Goal: Task Accomplishment & Management: Manage account settings

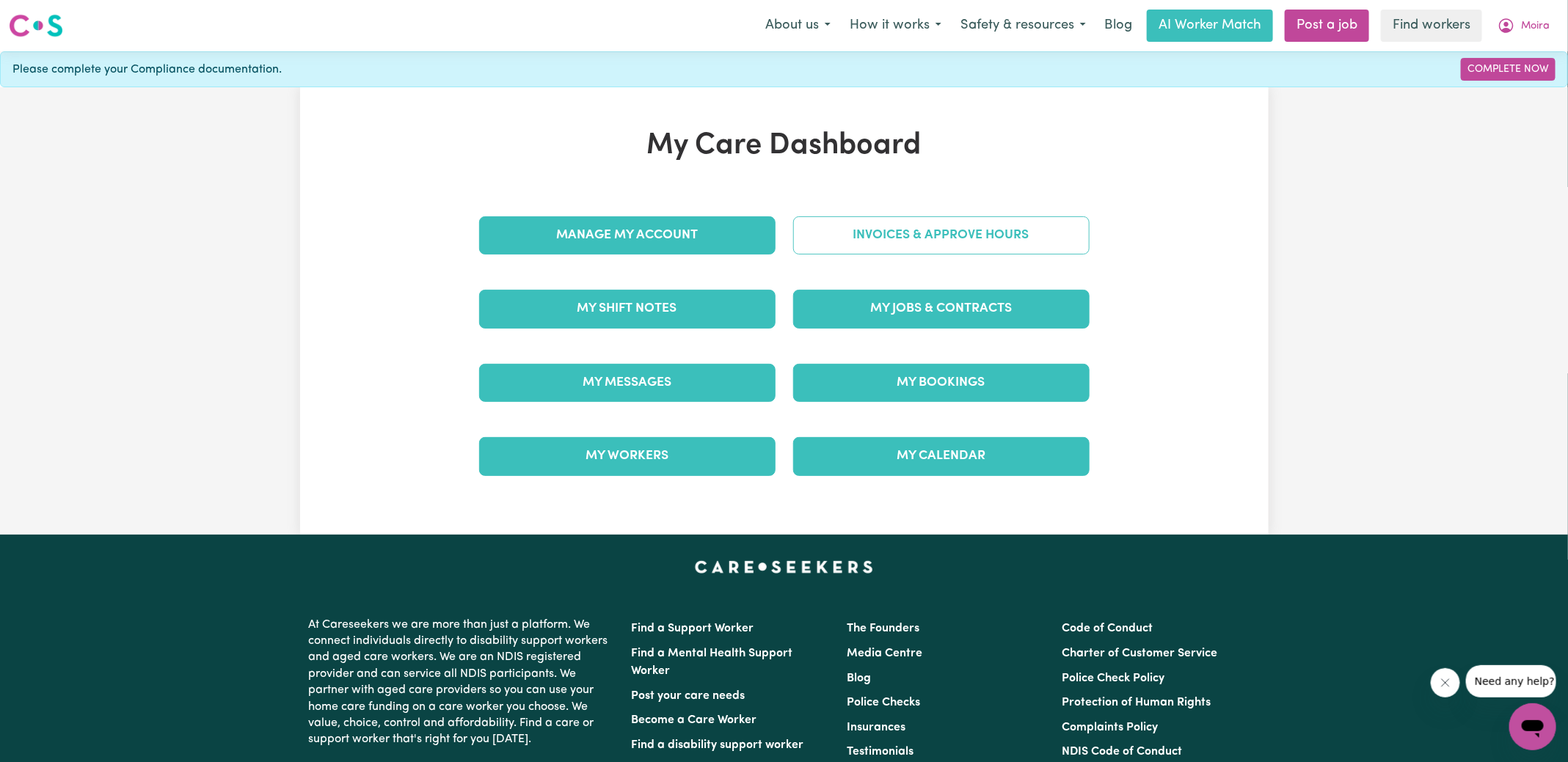
click at [885, 238] on link "Invoices & Approve Hours" at bounding box center [941, 235] width 296 height 38
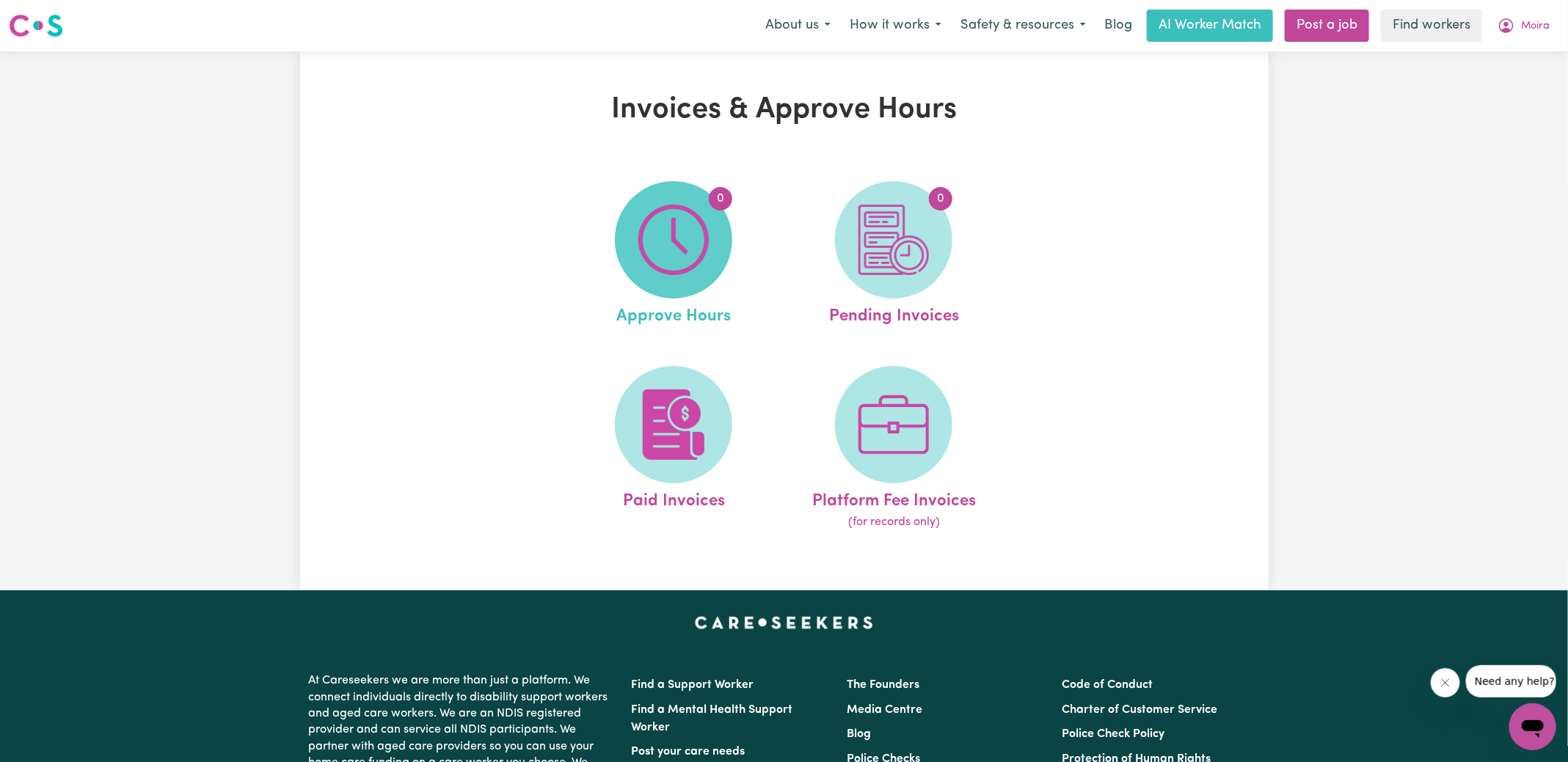
click at [669, 232] on img at bounding box center [672, 239] width 70 height 70
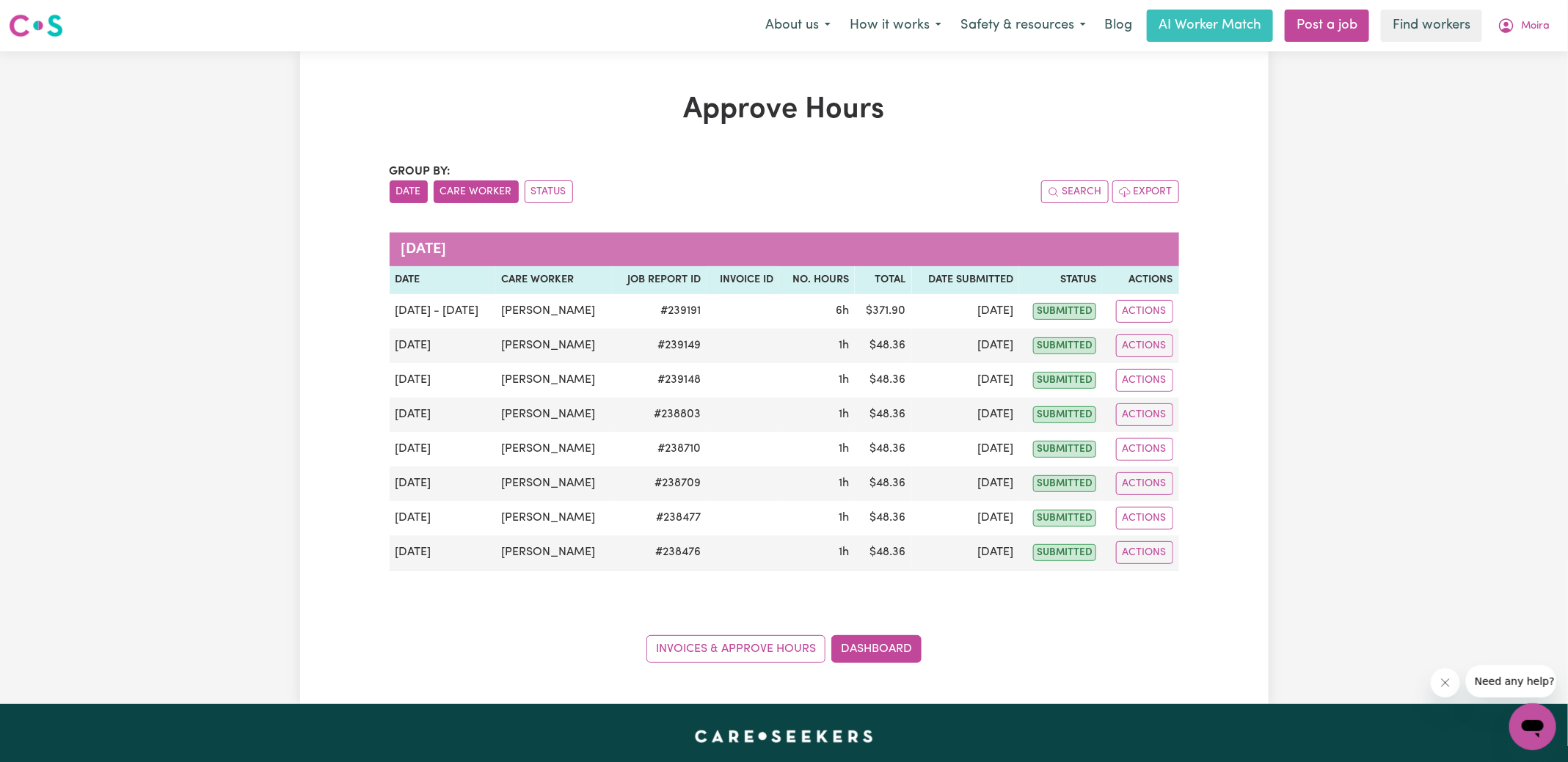
click at [490, 191] on button "Care Worker" at bounding box center [476, 191] width 85 height 23
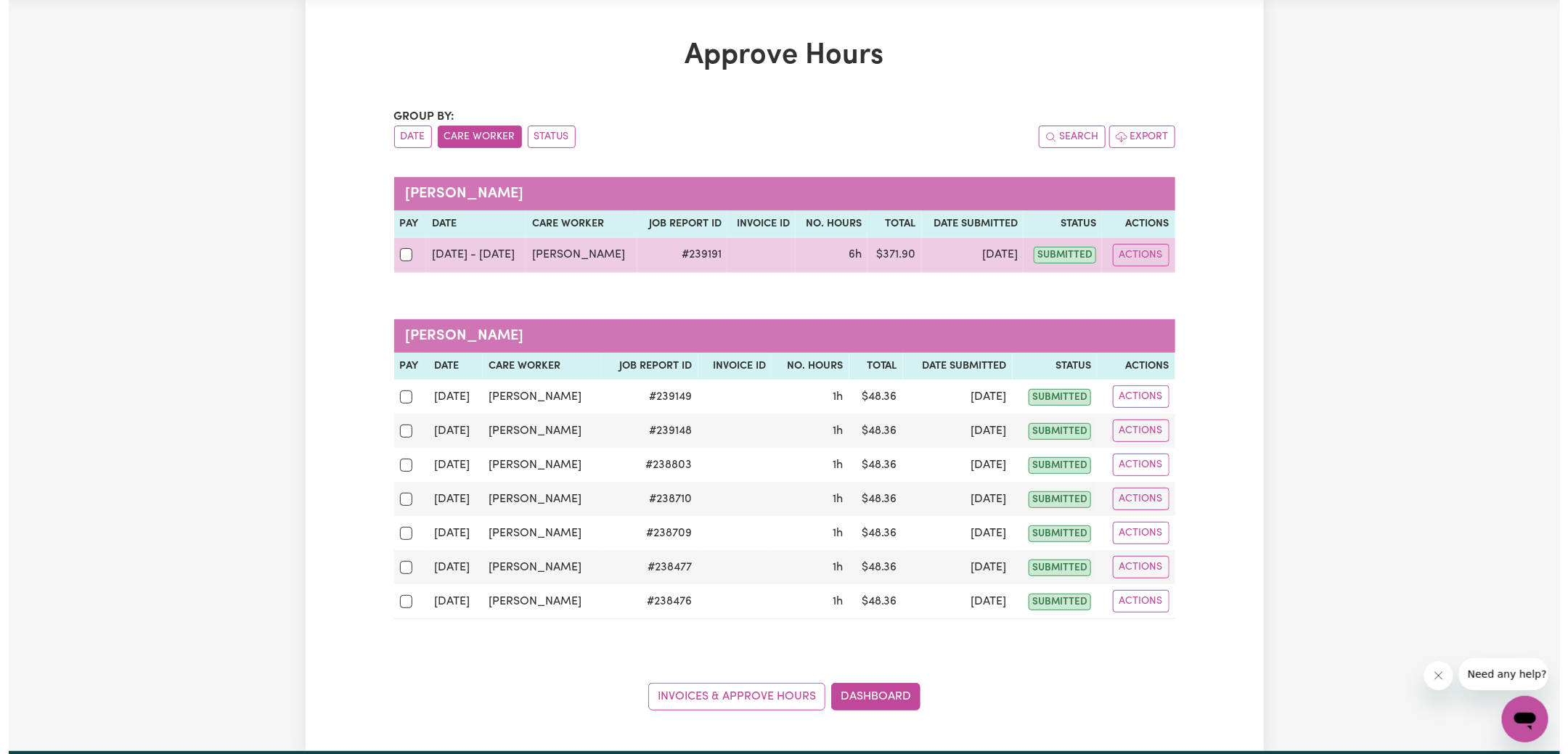
scroll to position [96, 0]
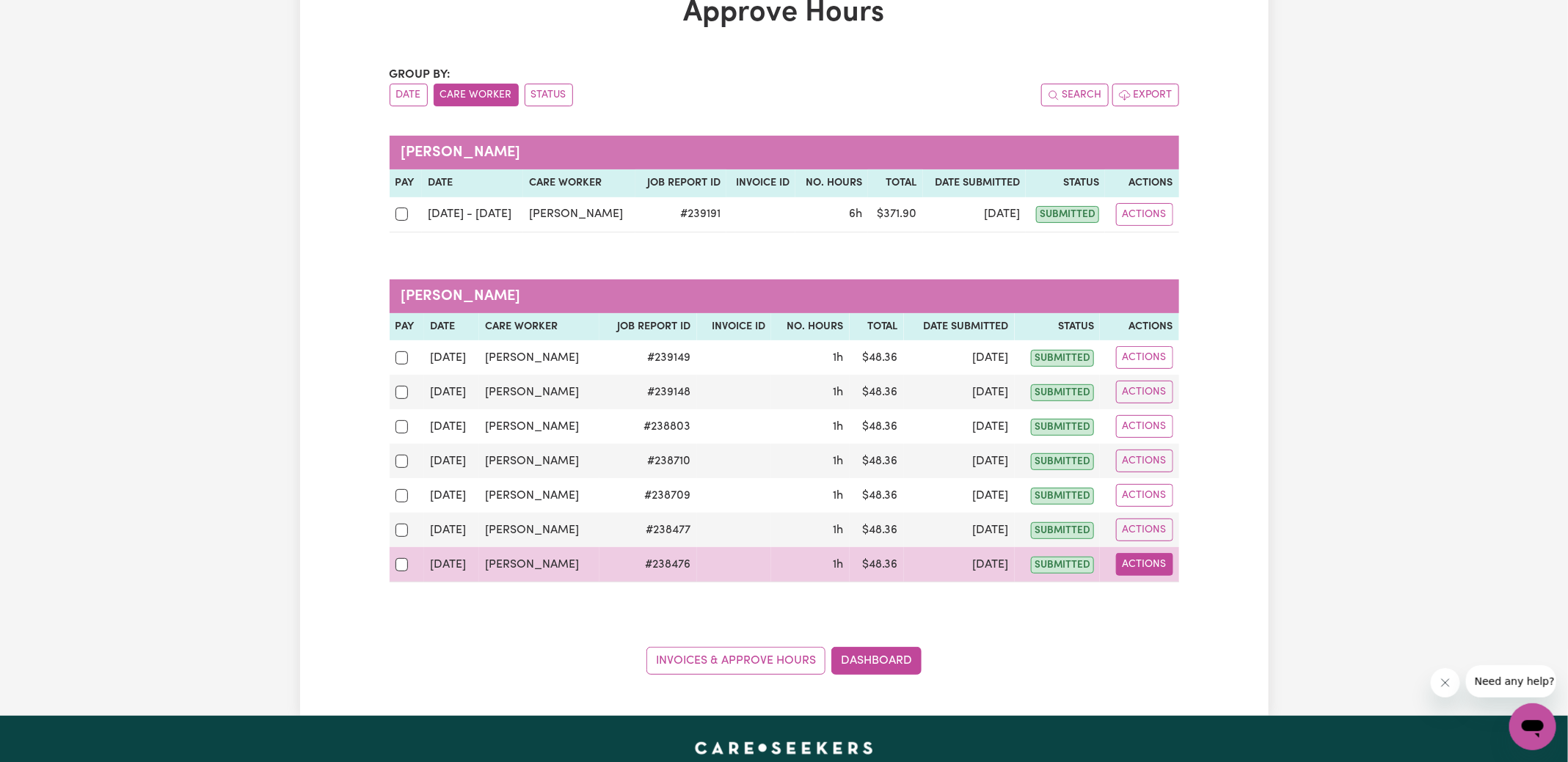
click at [1154, 565] on button "Actions" at bounding box center [1144, 564] width 57 height 23
click at [1175, 601] on link "View Job Report" at bounding box center [1180, 598] width 125 height 30
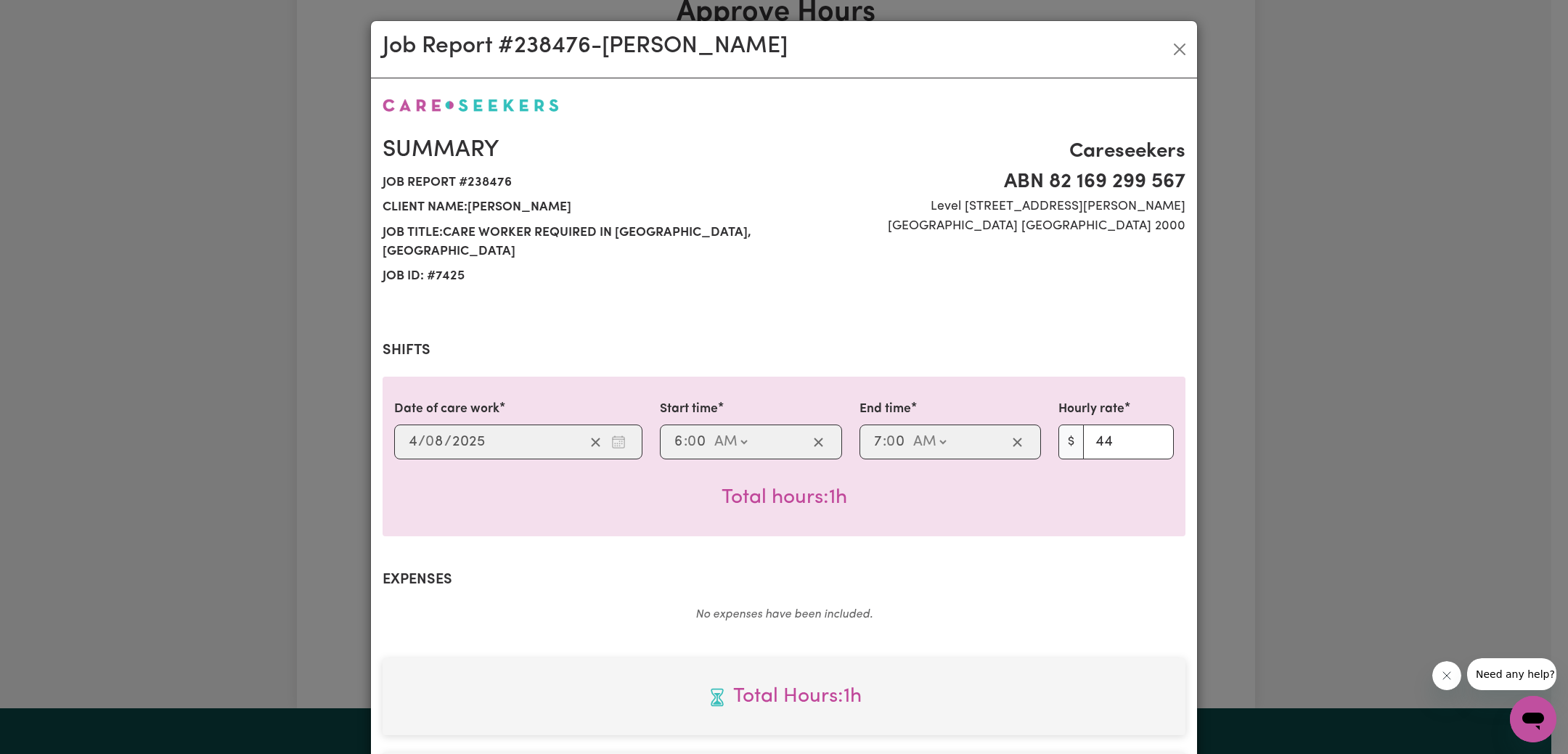
scroll to position [382, 0]
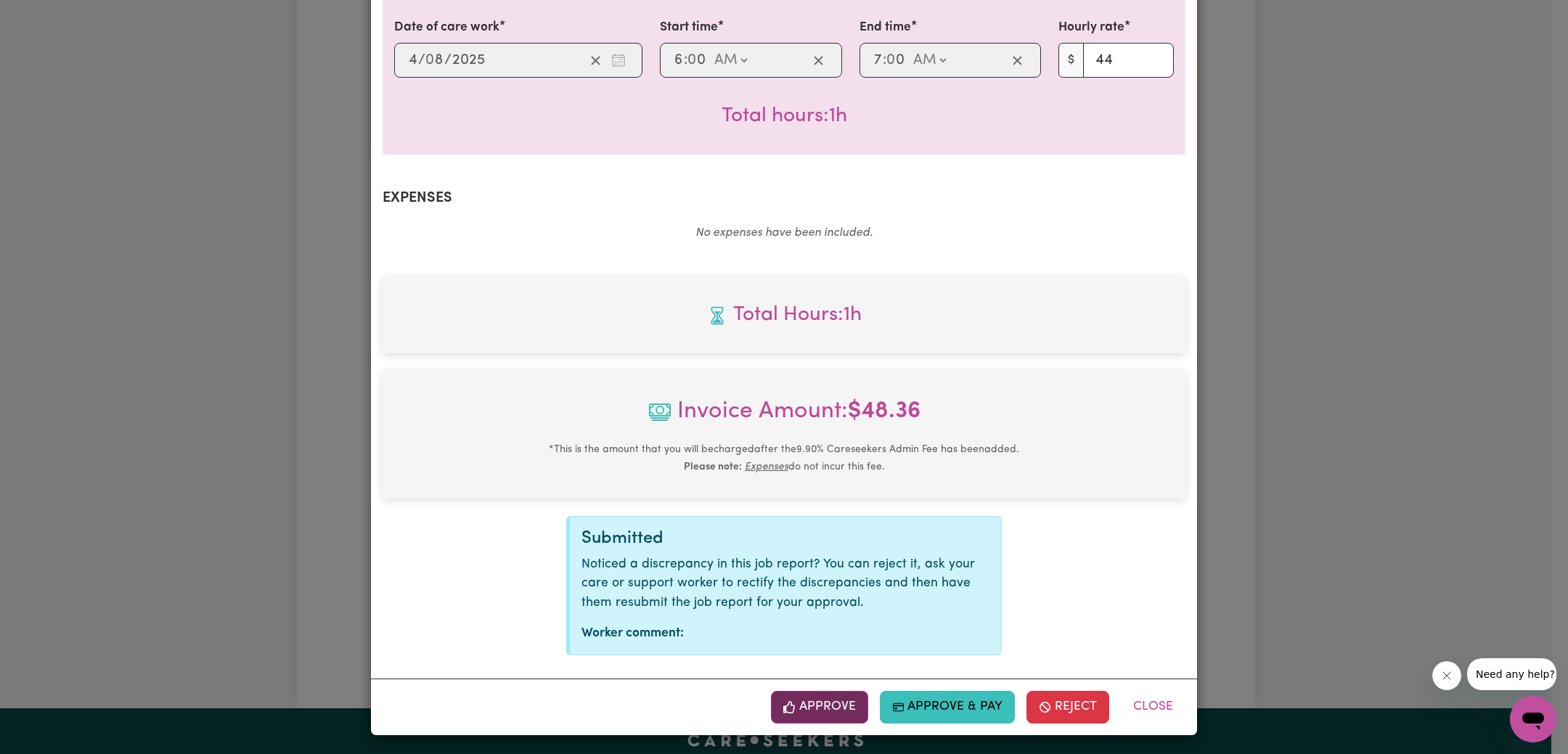
click at [821, 710] on button "Approve" at bounding box center [820, 706] width 98 height 32
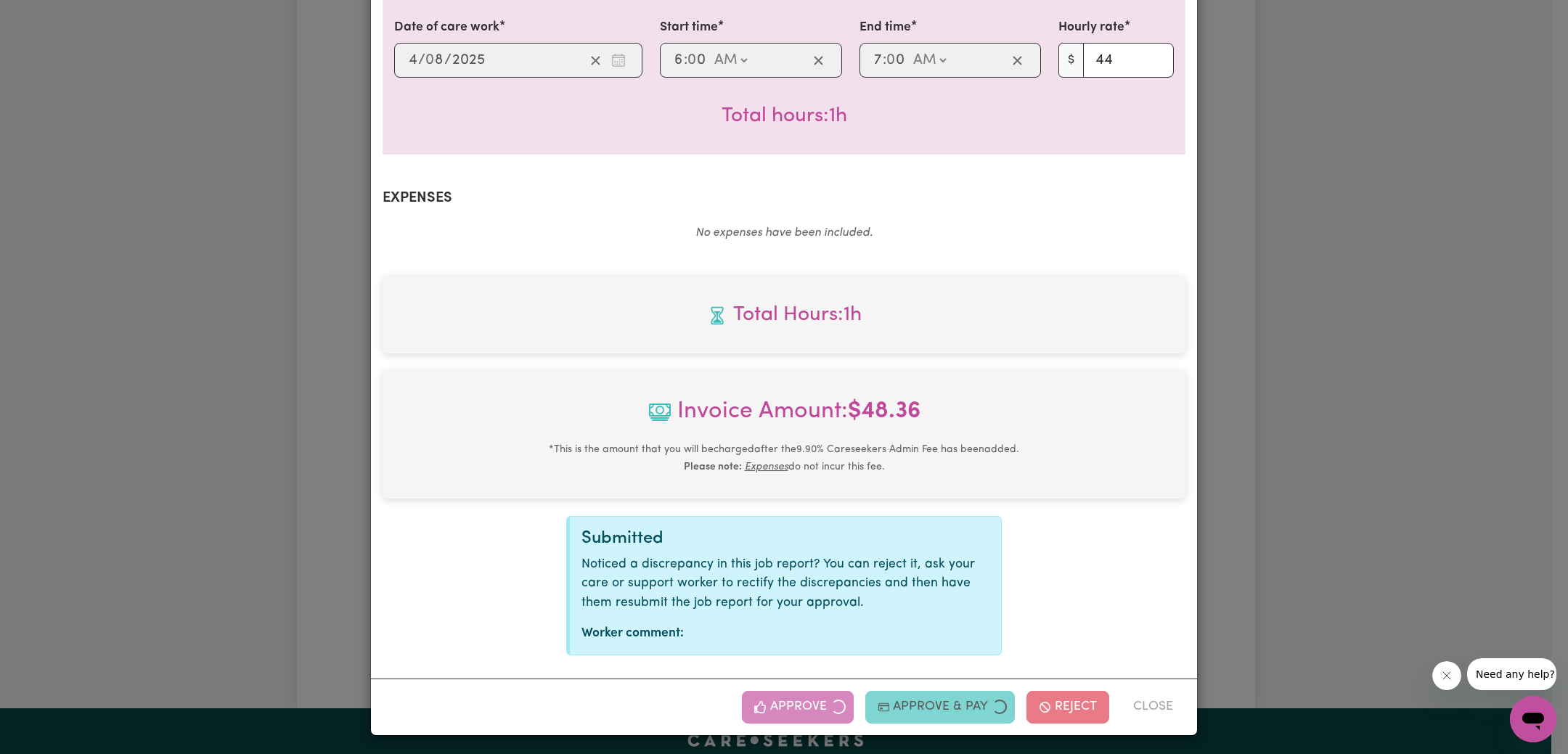
click at [1366, 542] on div "Job Report # 238476 - [PERSON_NAME] Summary Job report # 238476 Client name: [P…" at bounding box center [784, 377] width 1568 height 754
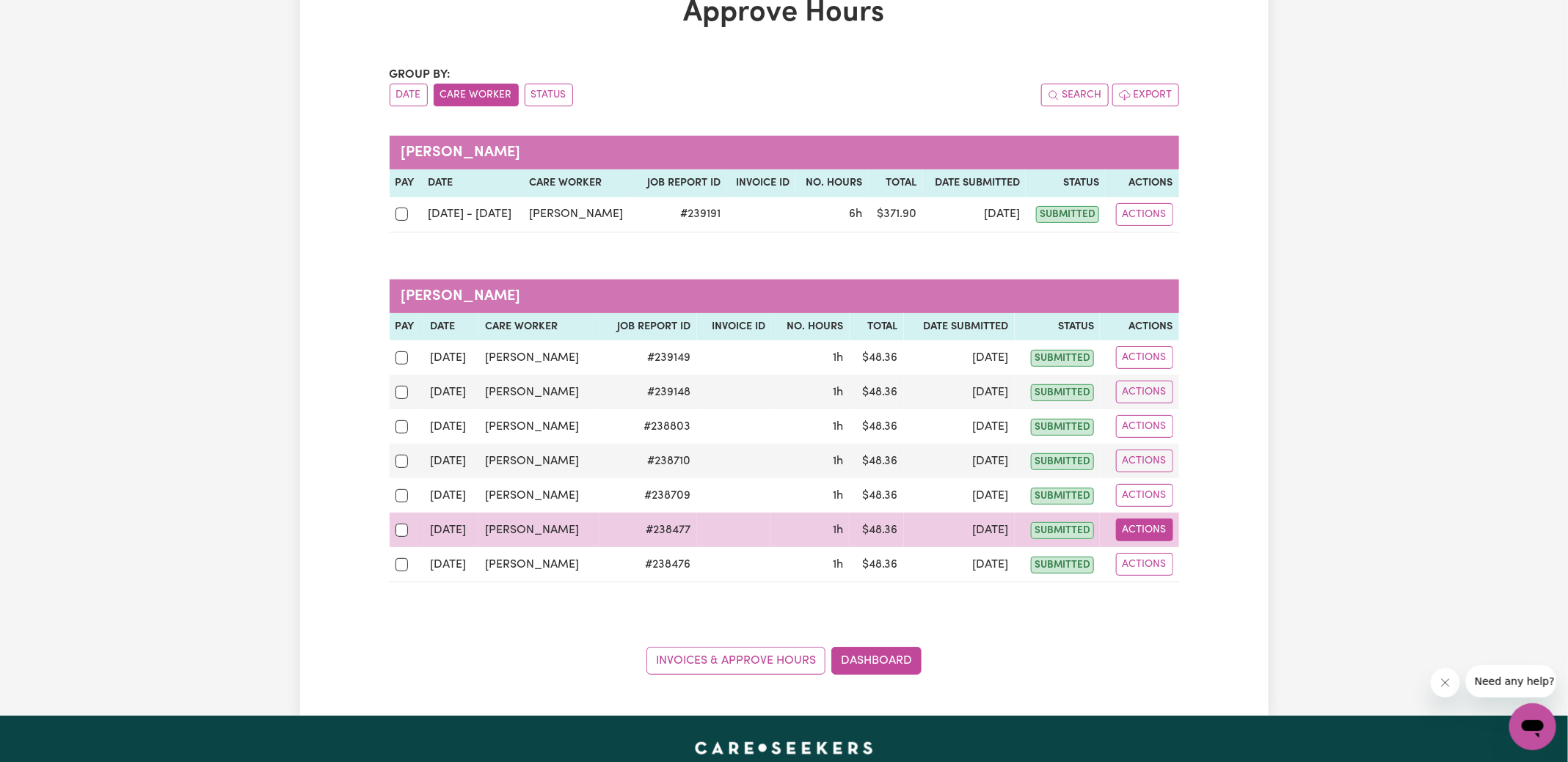
click at [1166, 527] on button "Actions" at bounding box center [1144, 529] width 57 height 23
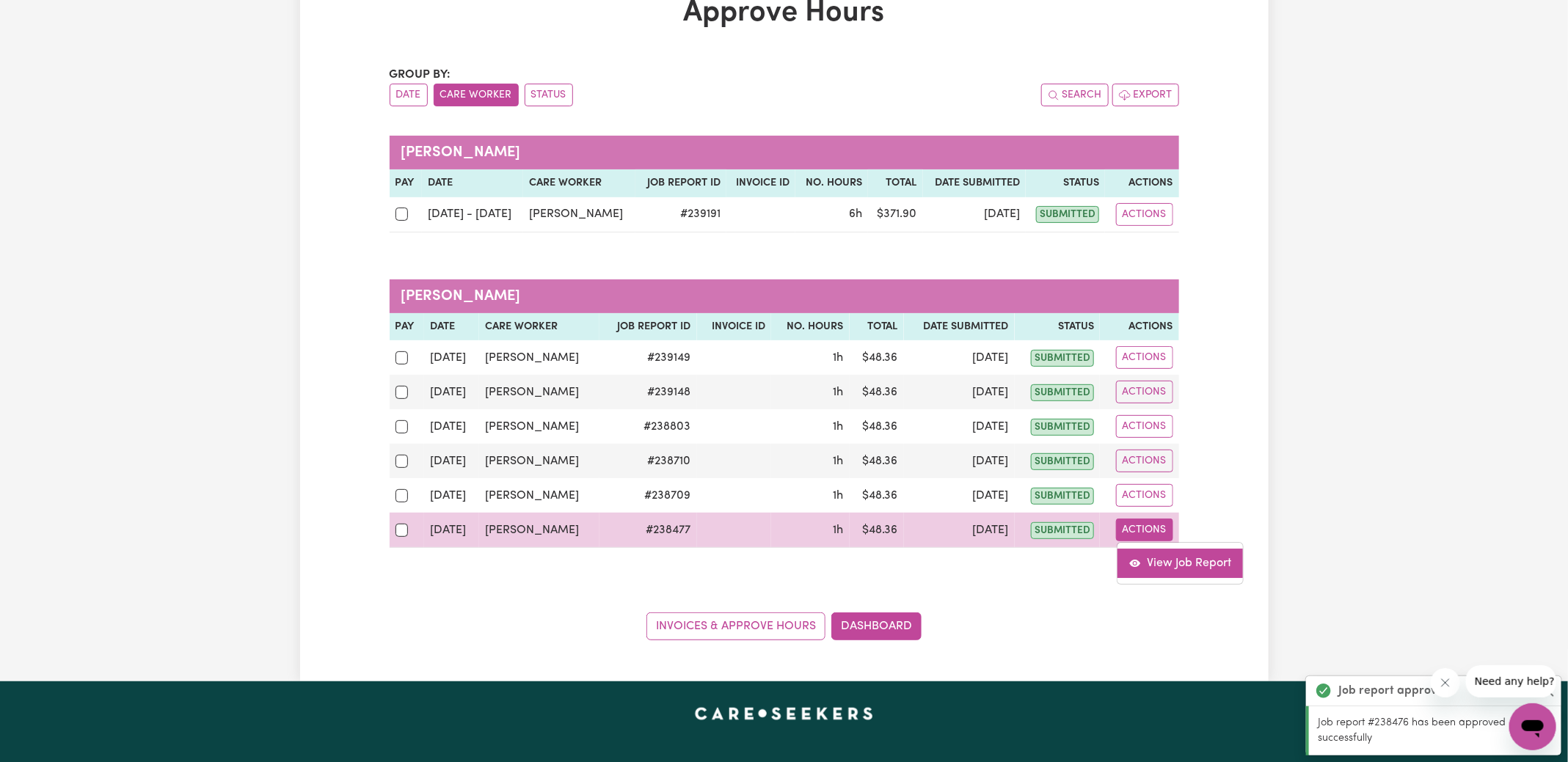
click at [1167, 556] on link "View Job Report" at bounding box center [1180, 564] width 125 height 30
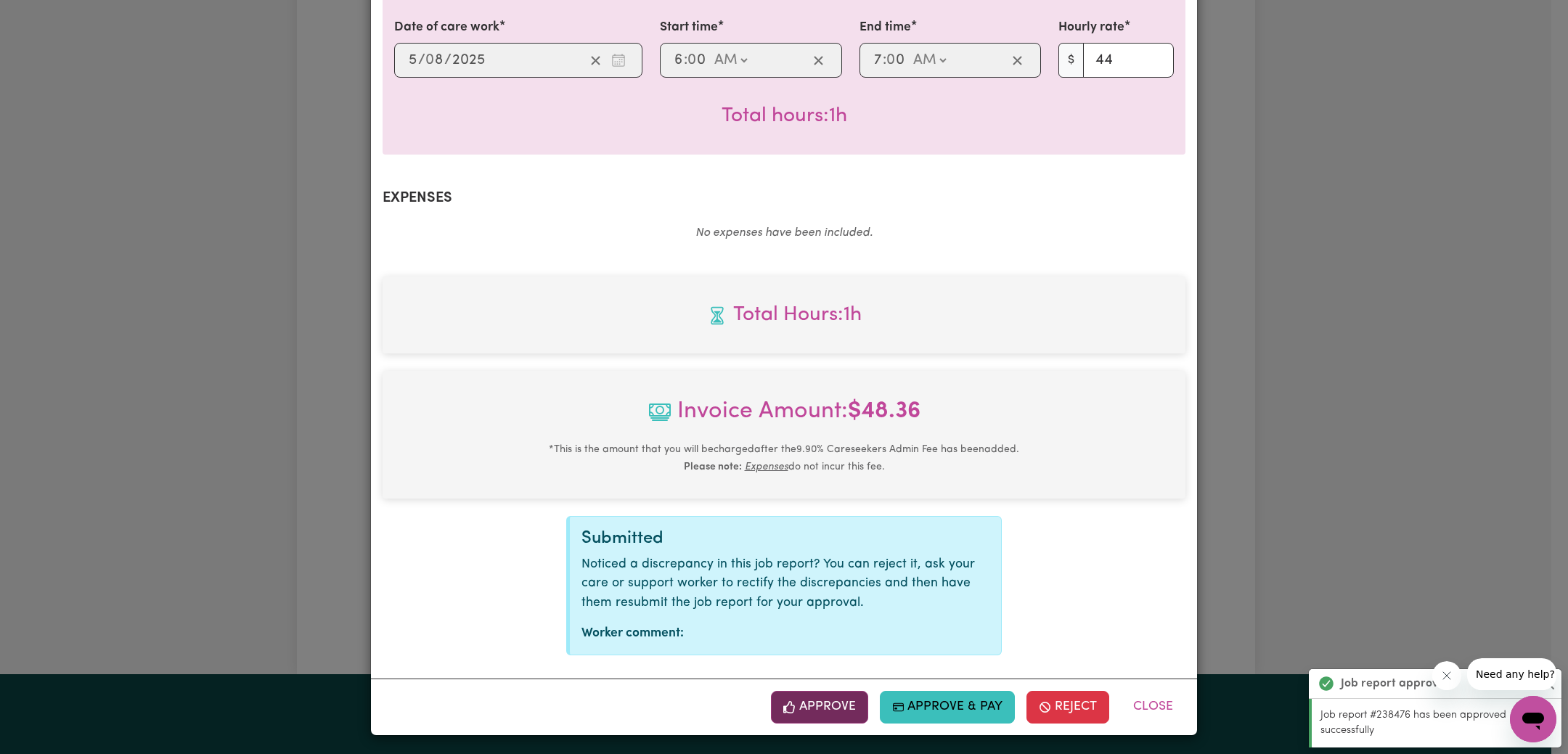
click at [825, 716] on button "Approve" at bounding box center [820, 706] width 98 height 32
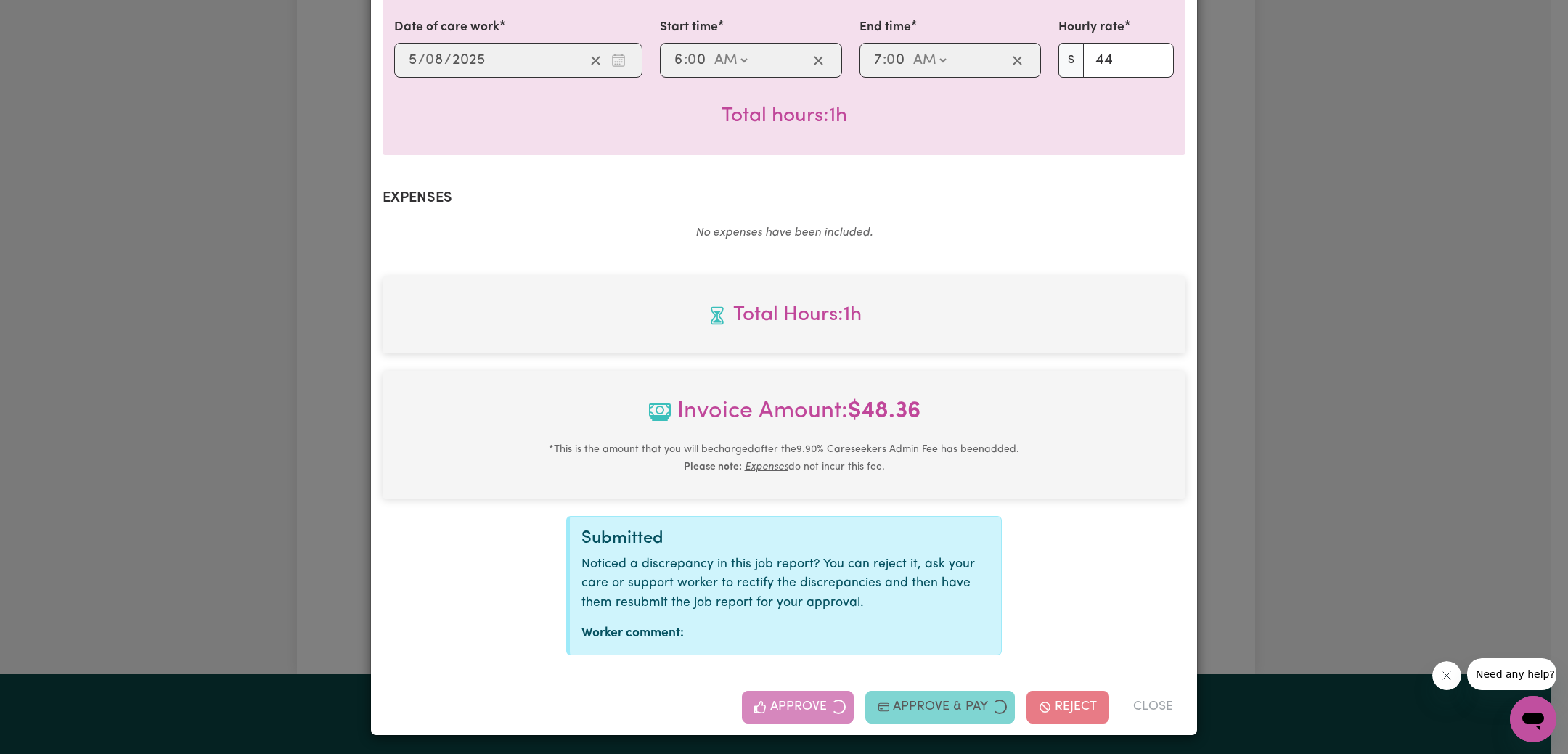
click at [1409, 470] on div "Job Report # 238477 - [PERSON_NAME] Summary Job report # 238477 Client name: [P…" at bounding box center [784, 377] width 1568 height 754
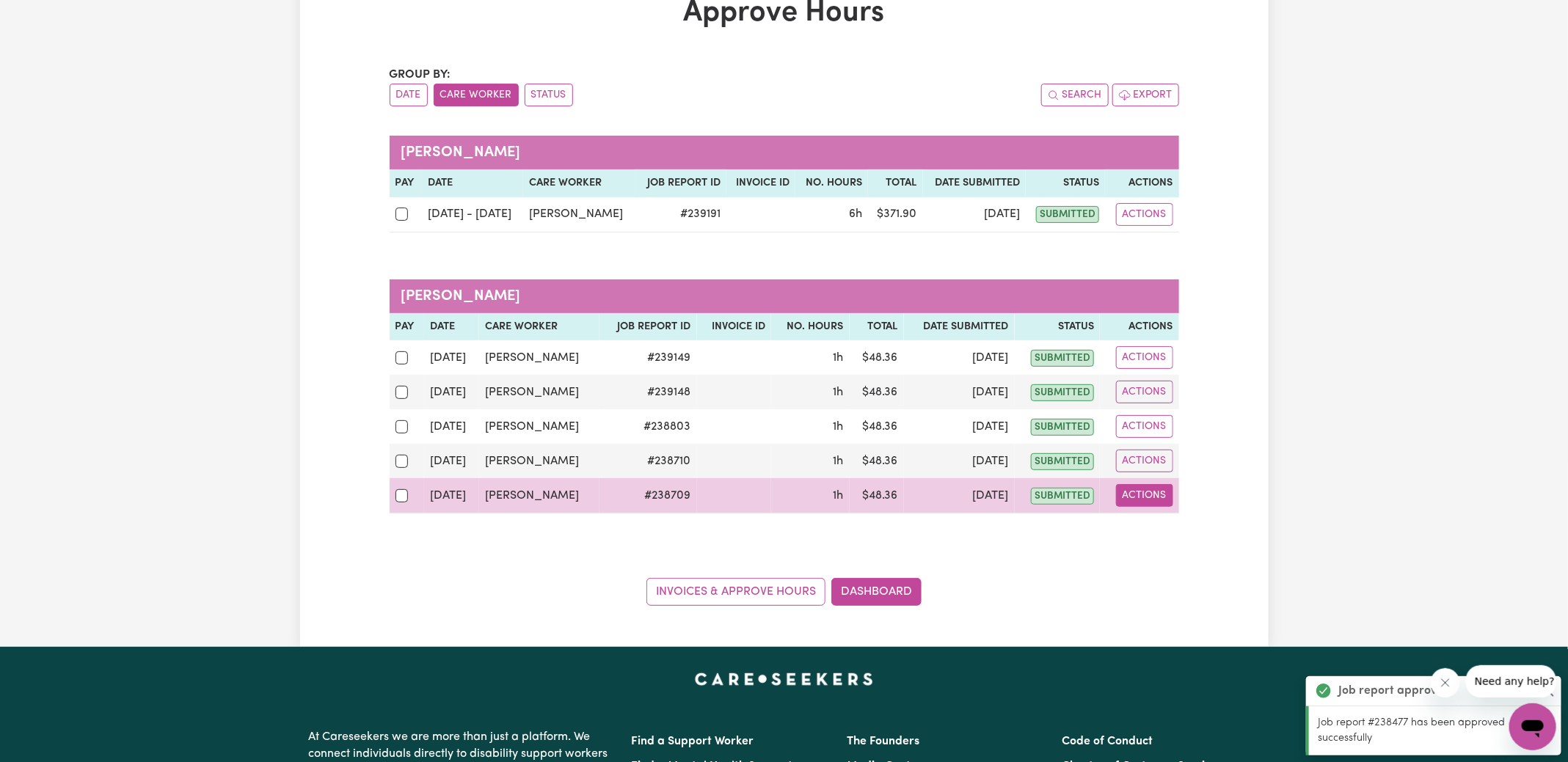
click at [1141, 488] on button "Actions" at bounding box center [1144, 495] width 57 height 23
click at [1159, 529] on link "View Job Report" at bounding box center [1180, 529] width 125 height 30
select select "pm"
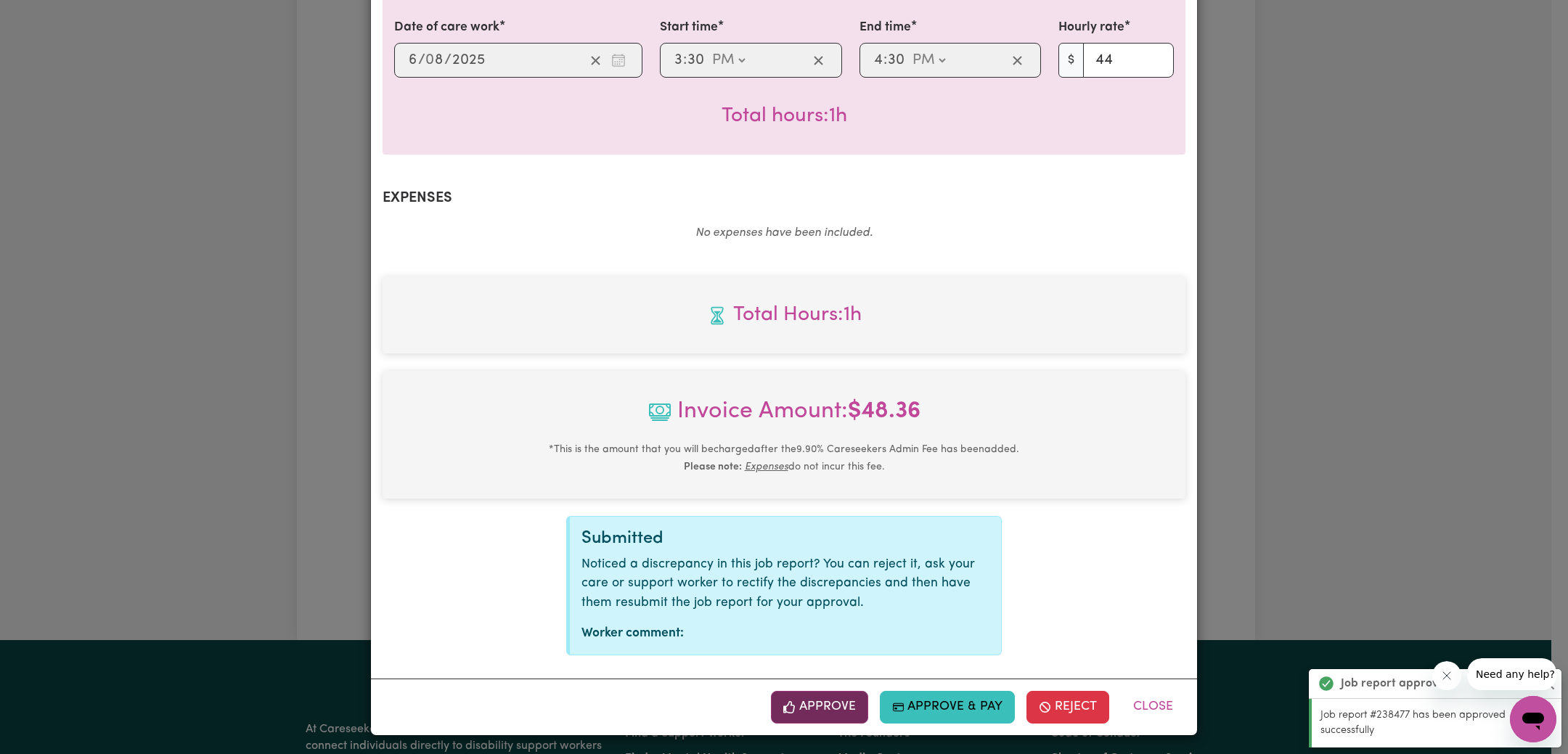
click at [826, 698] on button "Approve" at bounding box center [820, 706] width 98 height 32
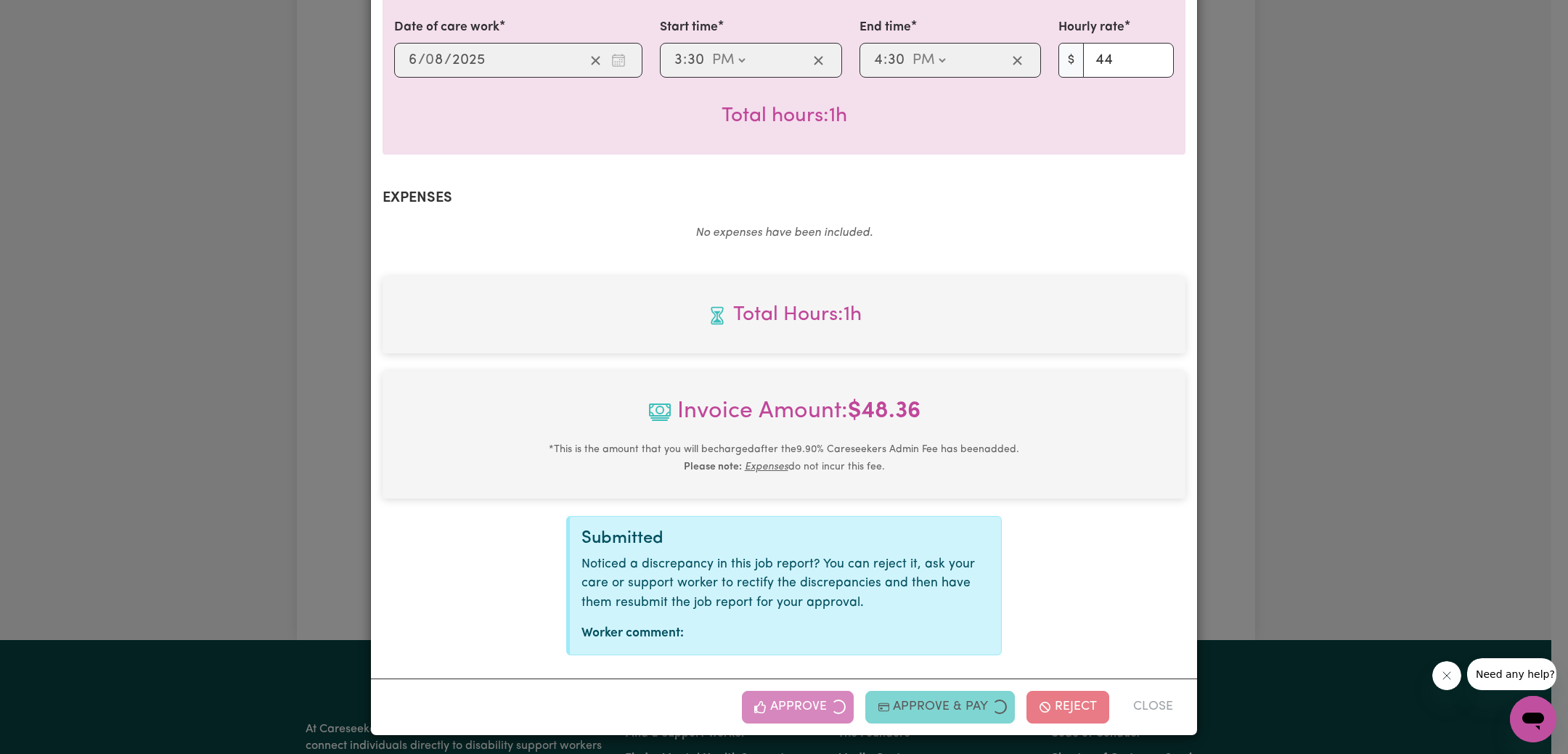
click at [1455, 471] on div "Job Report # 238709 - [PERSON_NAME] Summary Job report # 238709 Client name: [P…" at bounding box center [784, 377] width 1568 height 754
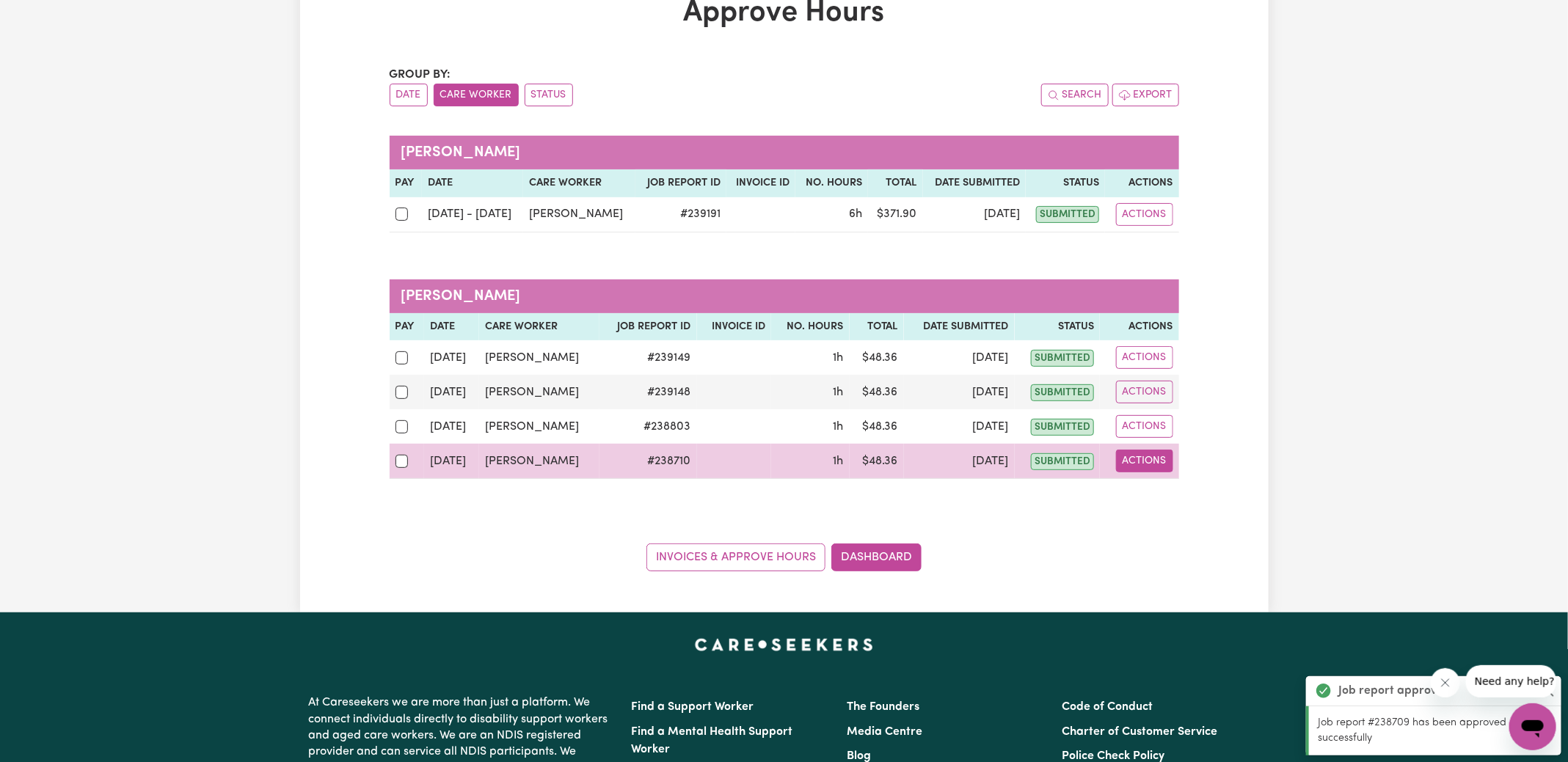
click at [1158, 461] on button "Actions" at bounding box center [1144, 460] width 57 height 23
click at [1157, 502] on link "View Job Report" at bounding box center [1180, 495] width 125 height 30
select select "pm"
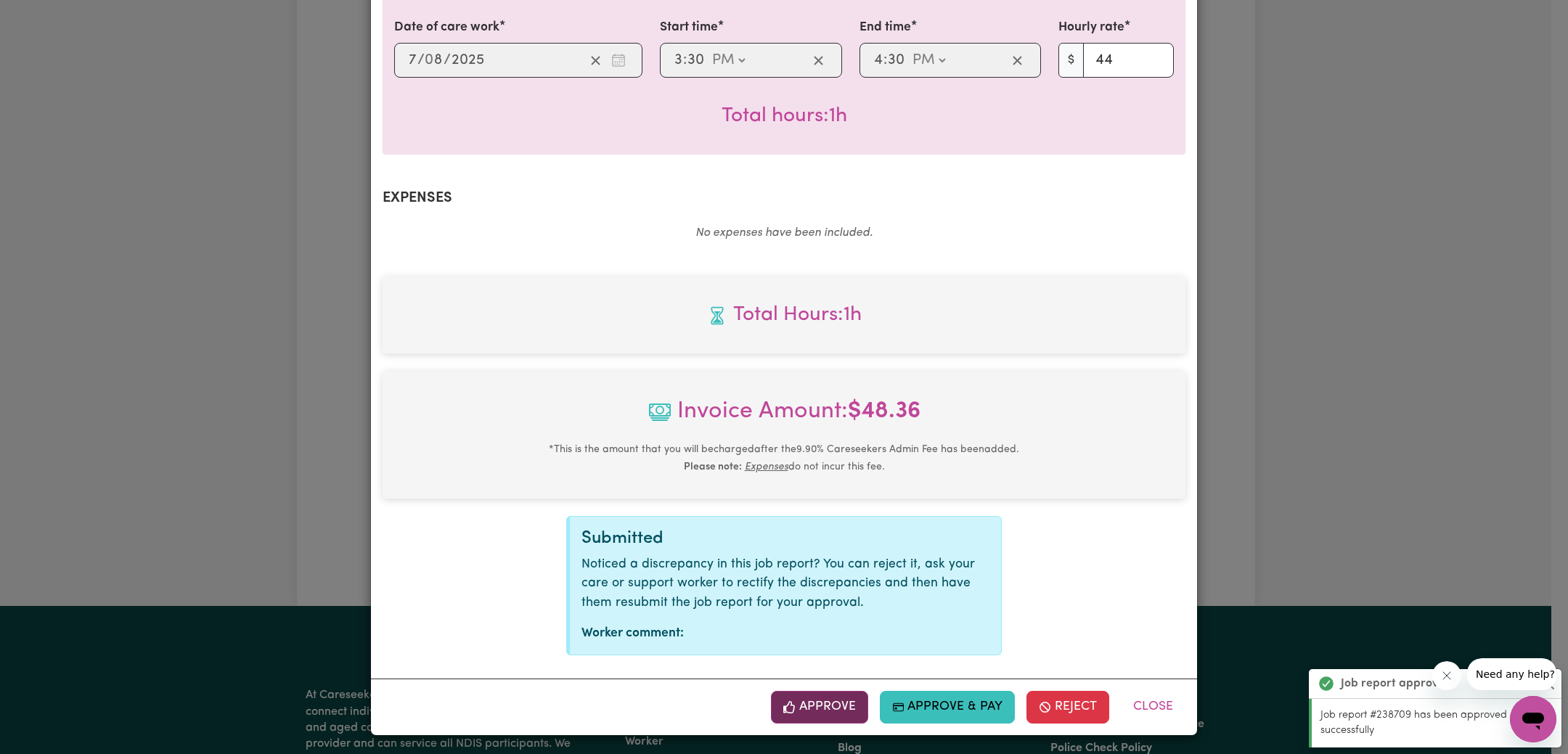
click at [810, 707] on button "Approve" at bounding box center [820, 706] width 98 height 32
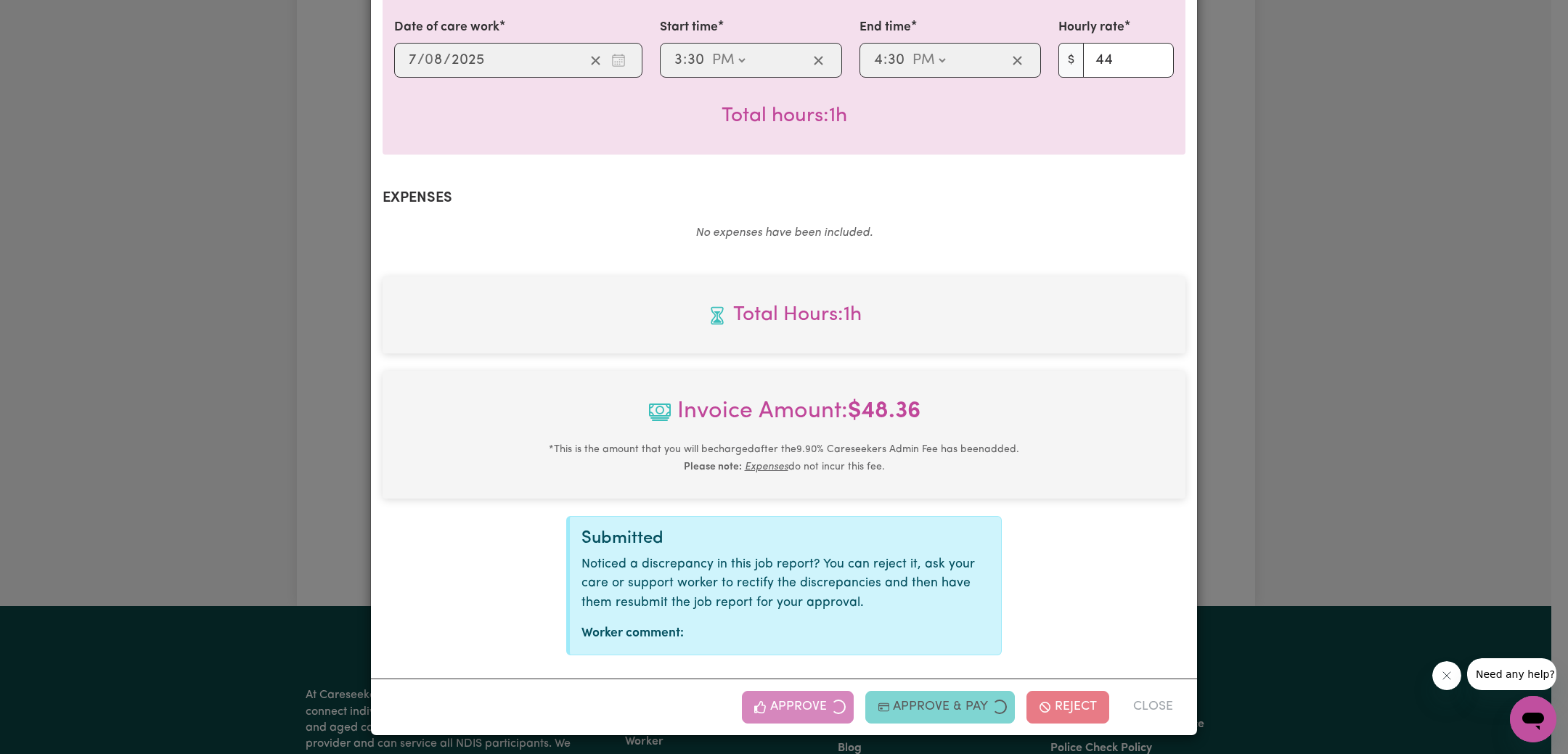
click at [1447, 476] on div "Job Report # 238710 - [PERSON_NAME] Summary Job report # 238710 Client name: [P…" at bounding box center [784, 377] width 1568 height 754
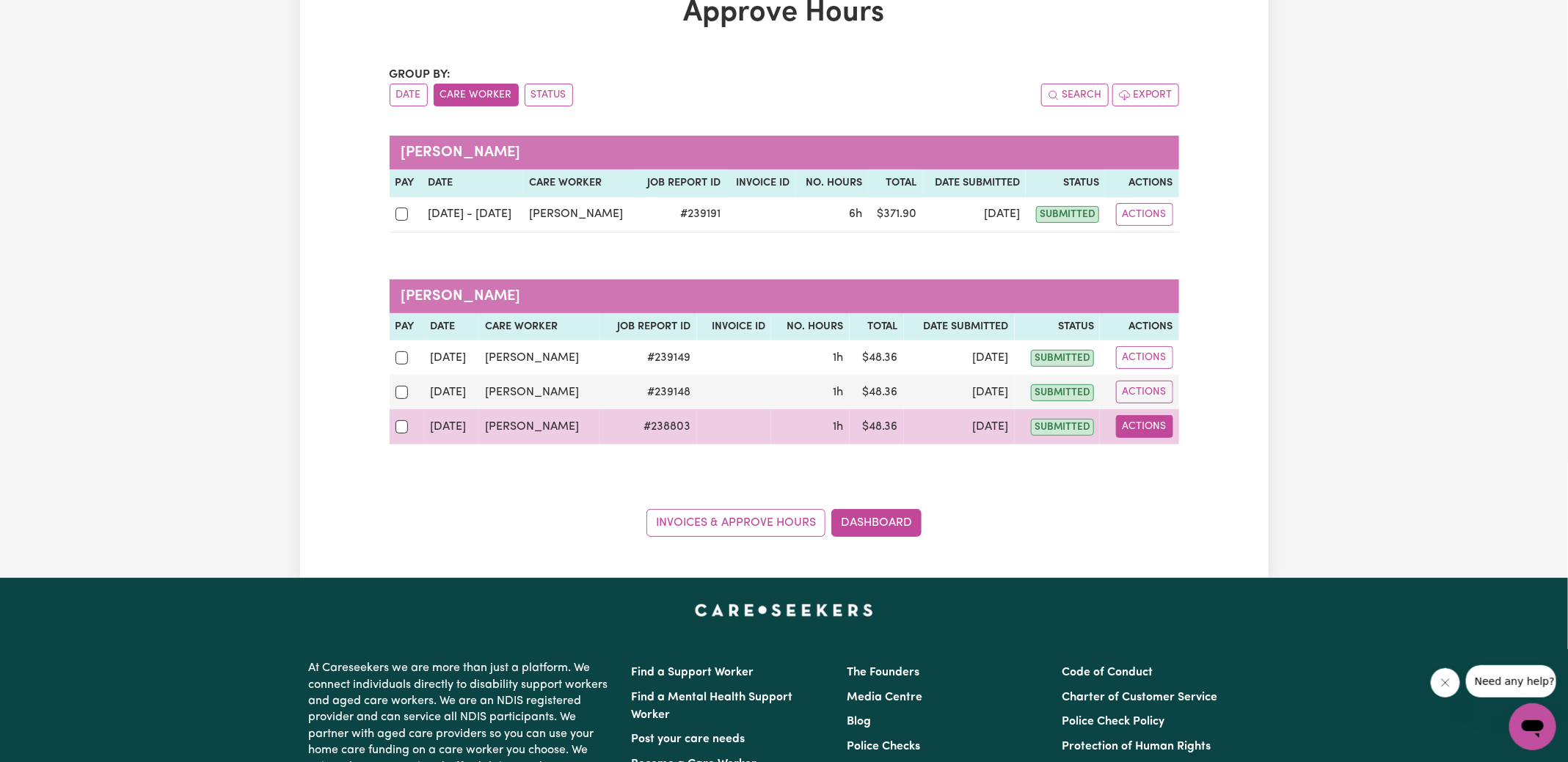
click at [1154, 426] on button "Actions" at bounding box center [1144, 426] width 57 height 23
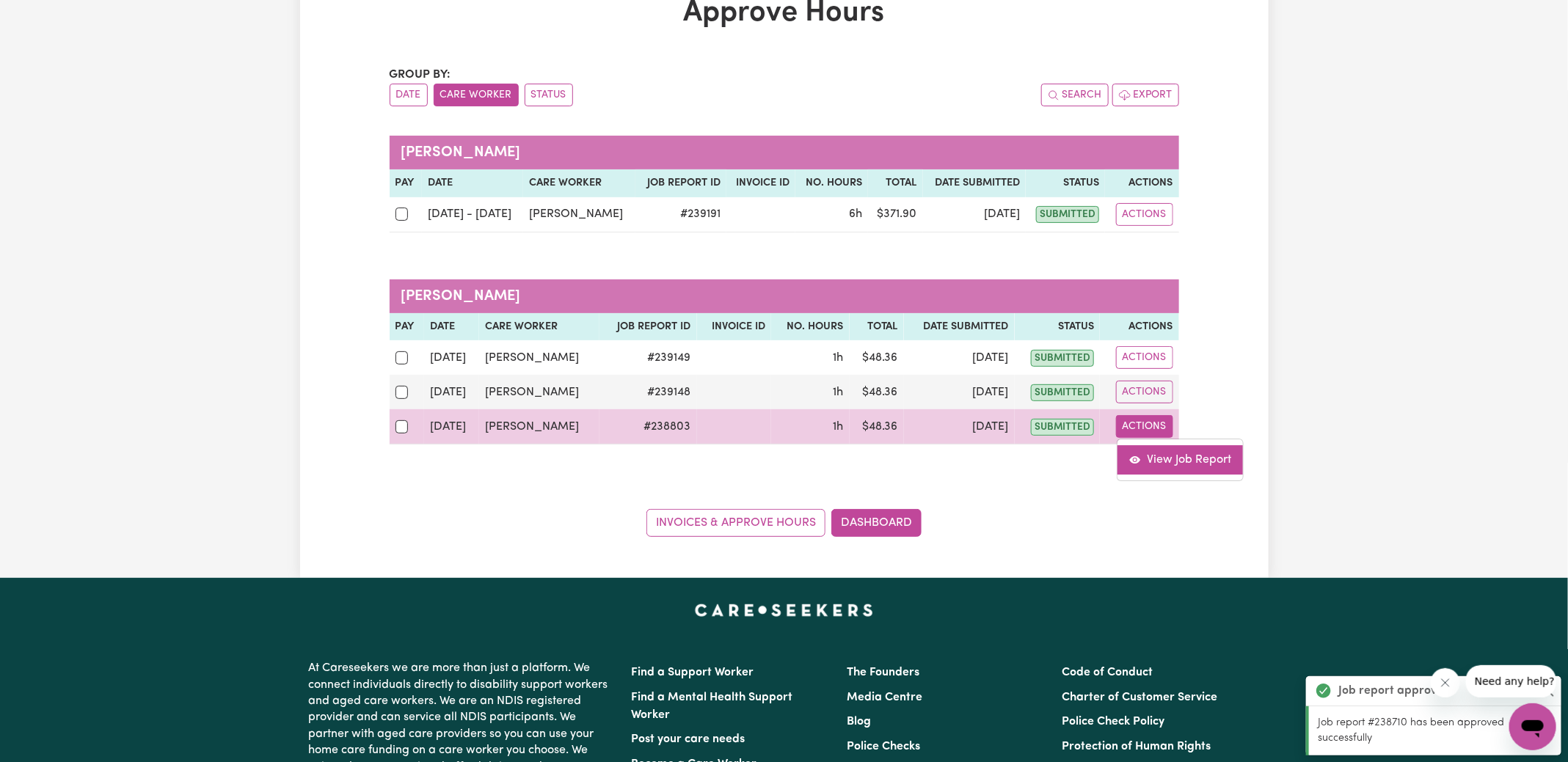
click at [1162, 461] on link "View Job Report" at bounding box center [1180, 460] width 125 height 30
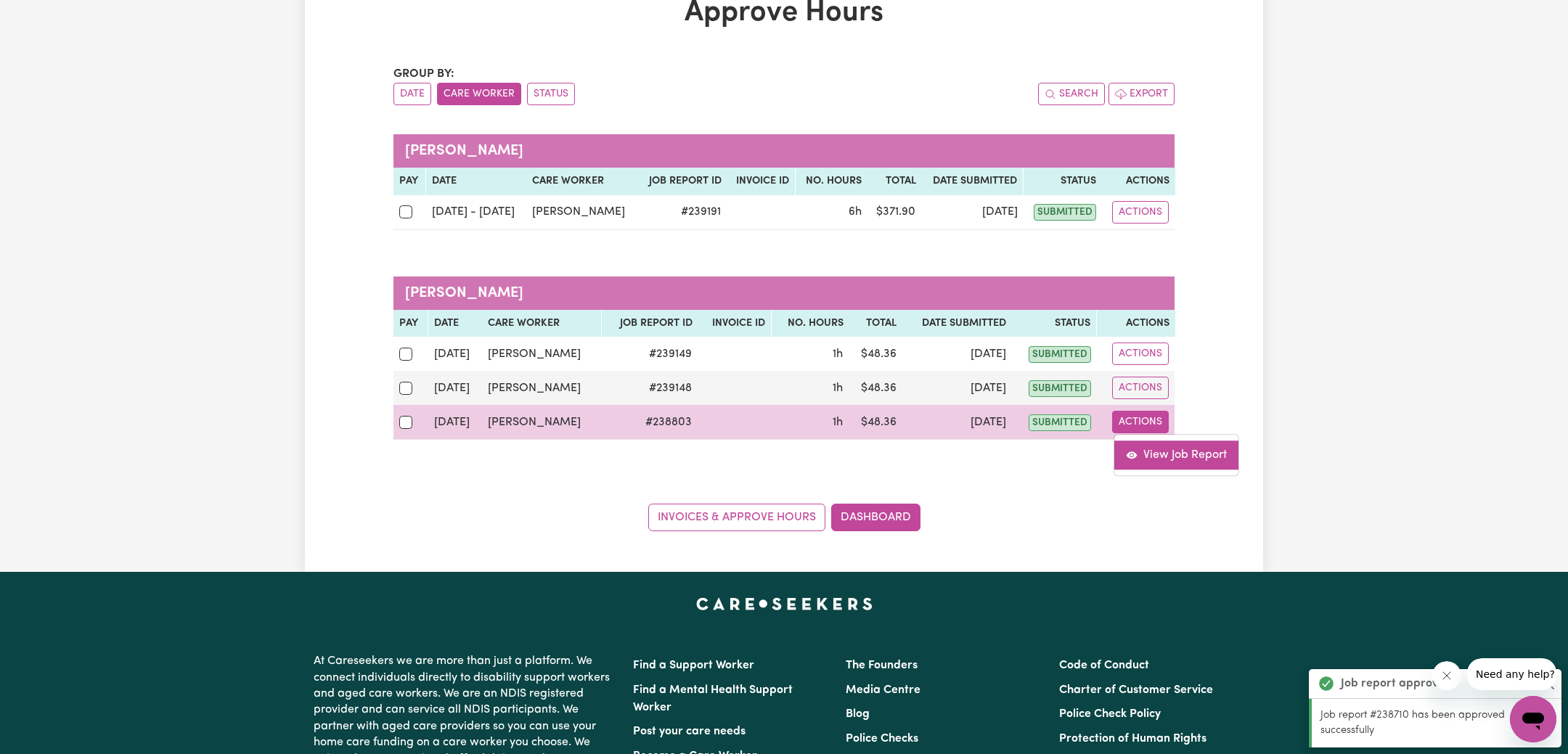
select select "pm"
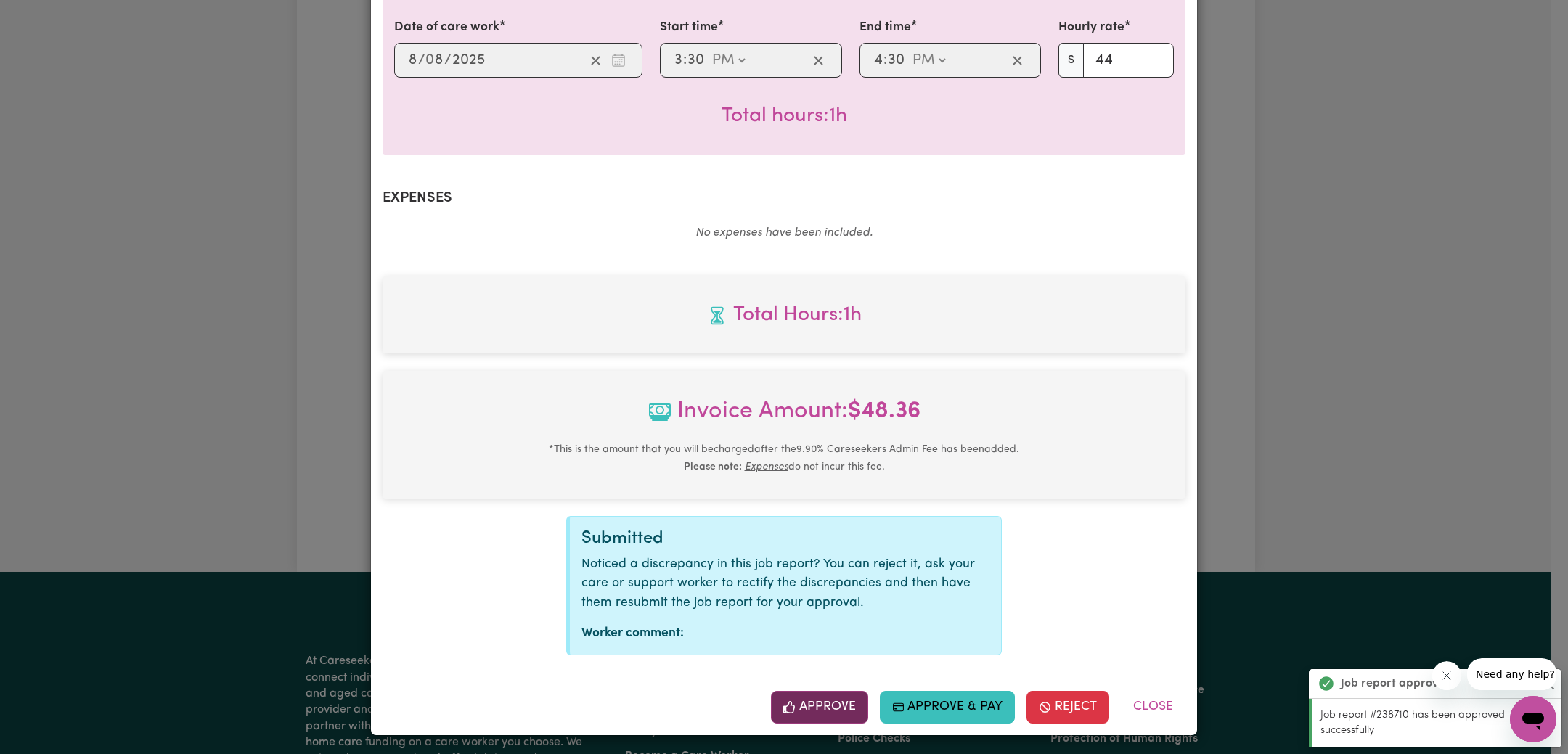
click at [827, 706] on button "Approve" at bounding box center [820, 706] width 98 height 32
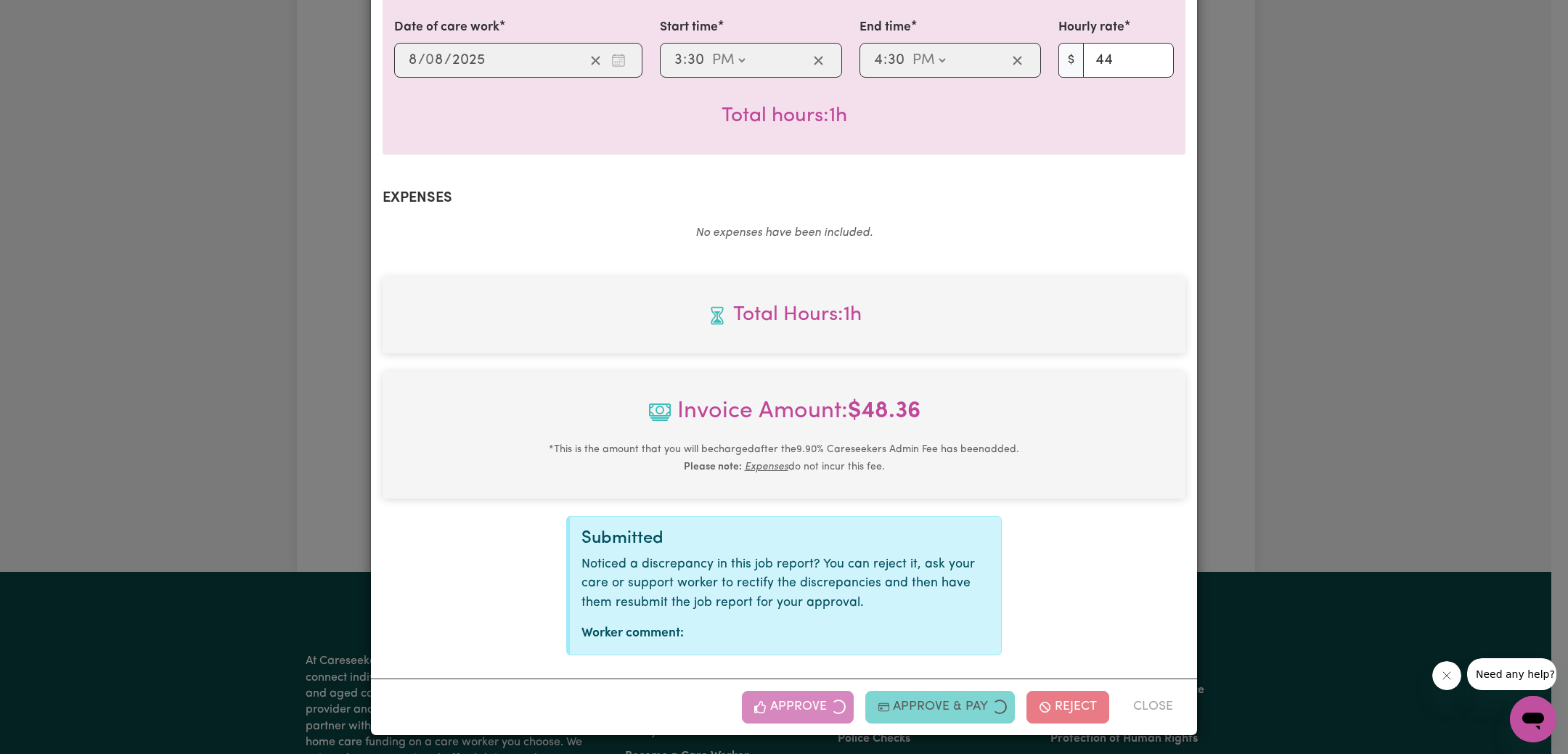
click at [1275, 453] on div "Job Report # 238803 - [PERSON_NAME] Summary Job report # 238803 Client name: [P…" at bounding box center [784, 377] width 1568 height 754
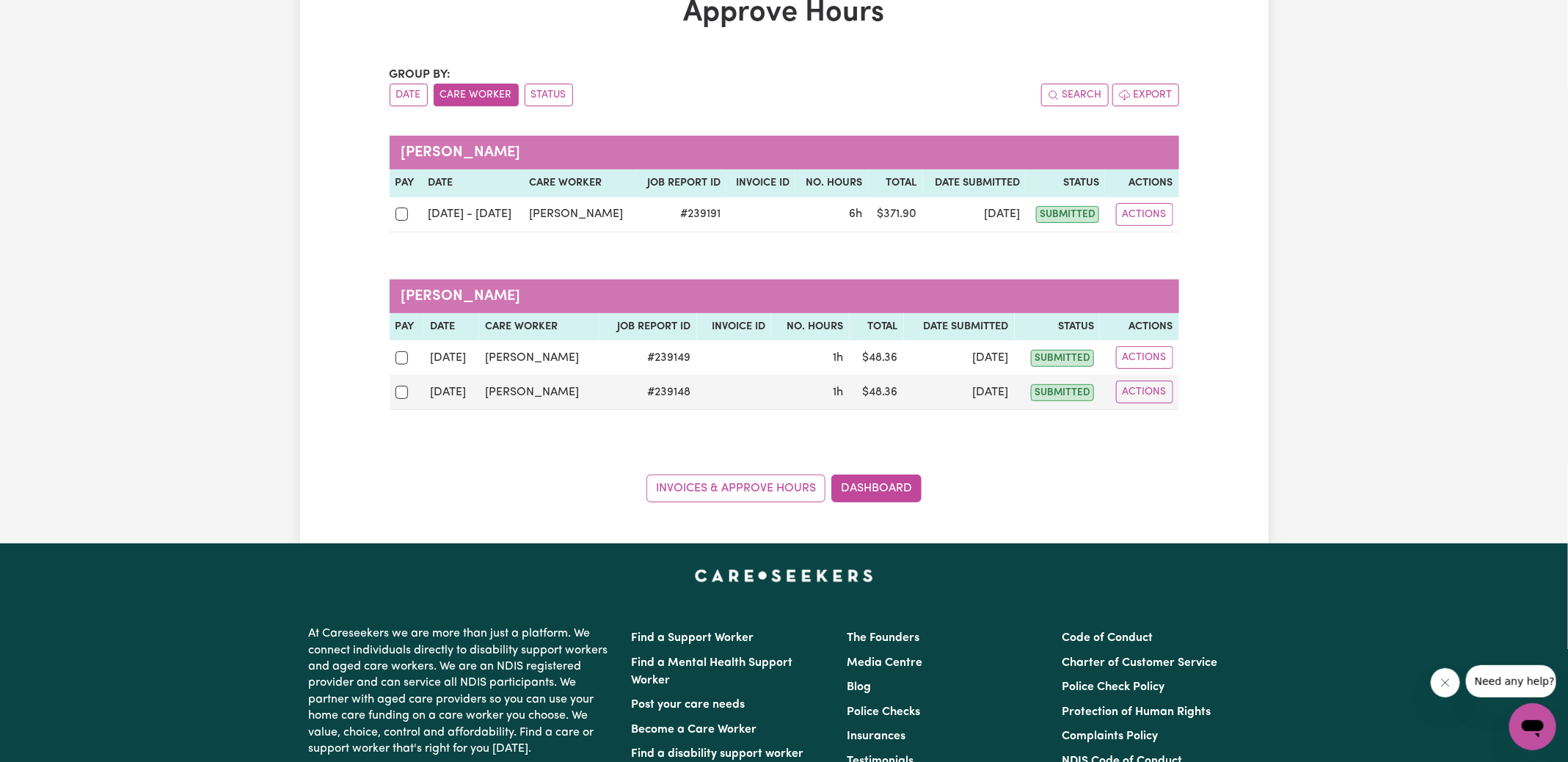
click at [890, 518] on div "Approve Hours Group by: Date Care Worker Status Search Export [PERSON_NAME] Pay…" at bounding box center [784, 249] width 969 height 589
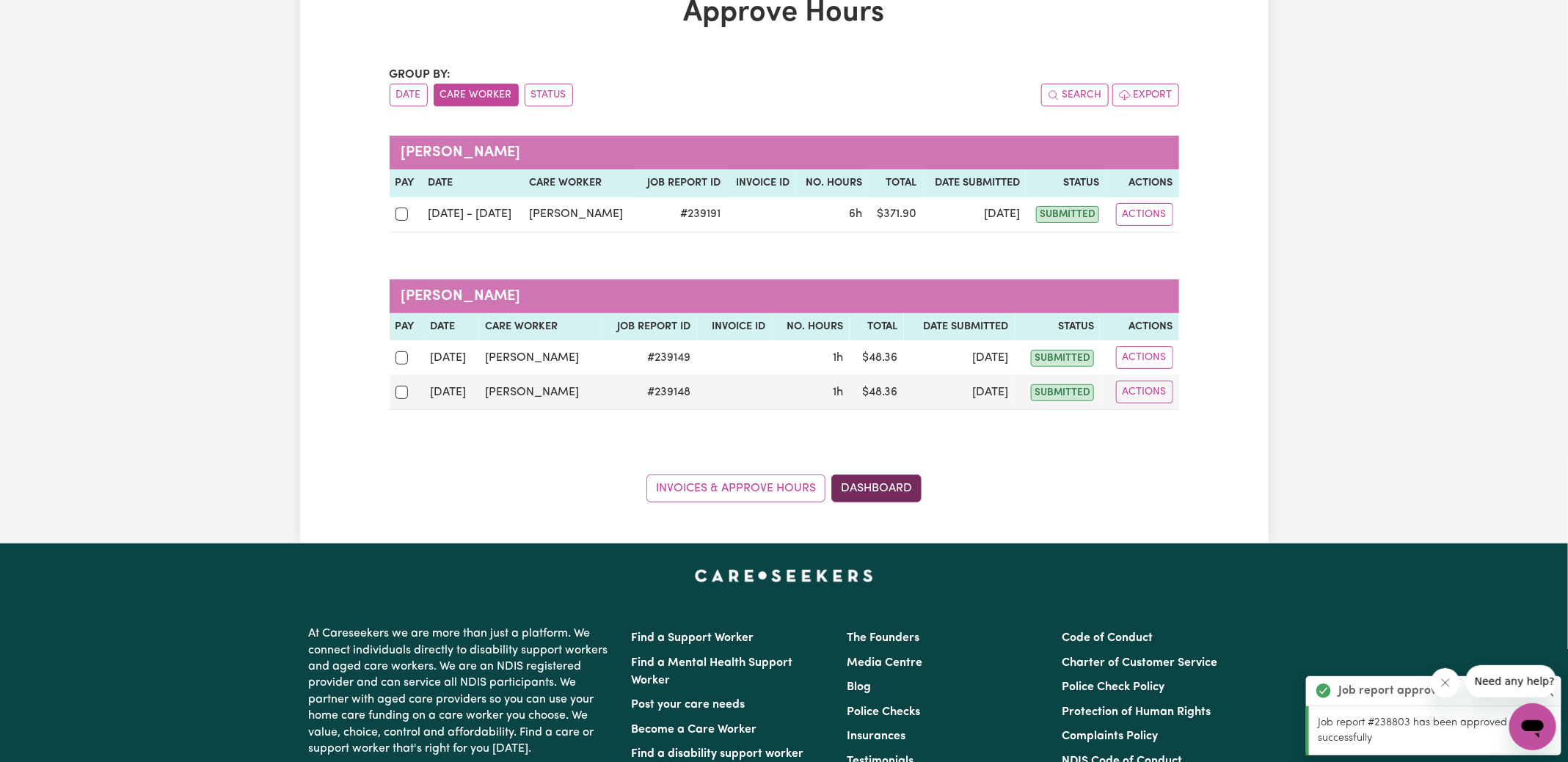
click at [887, 481] on link "Dashboard" at bounding box center [876, 489] width 90 height 28
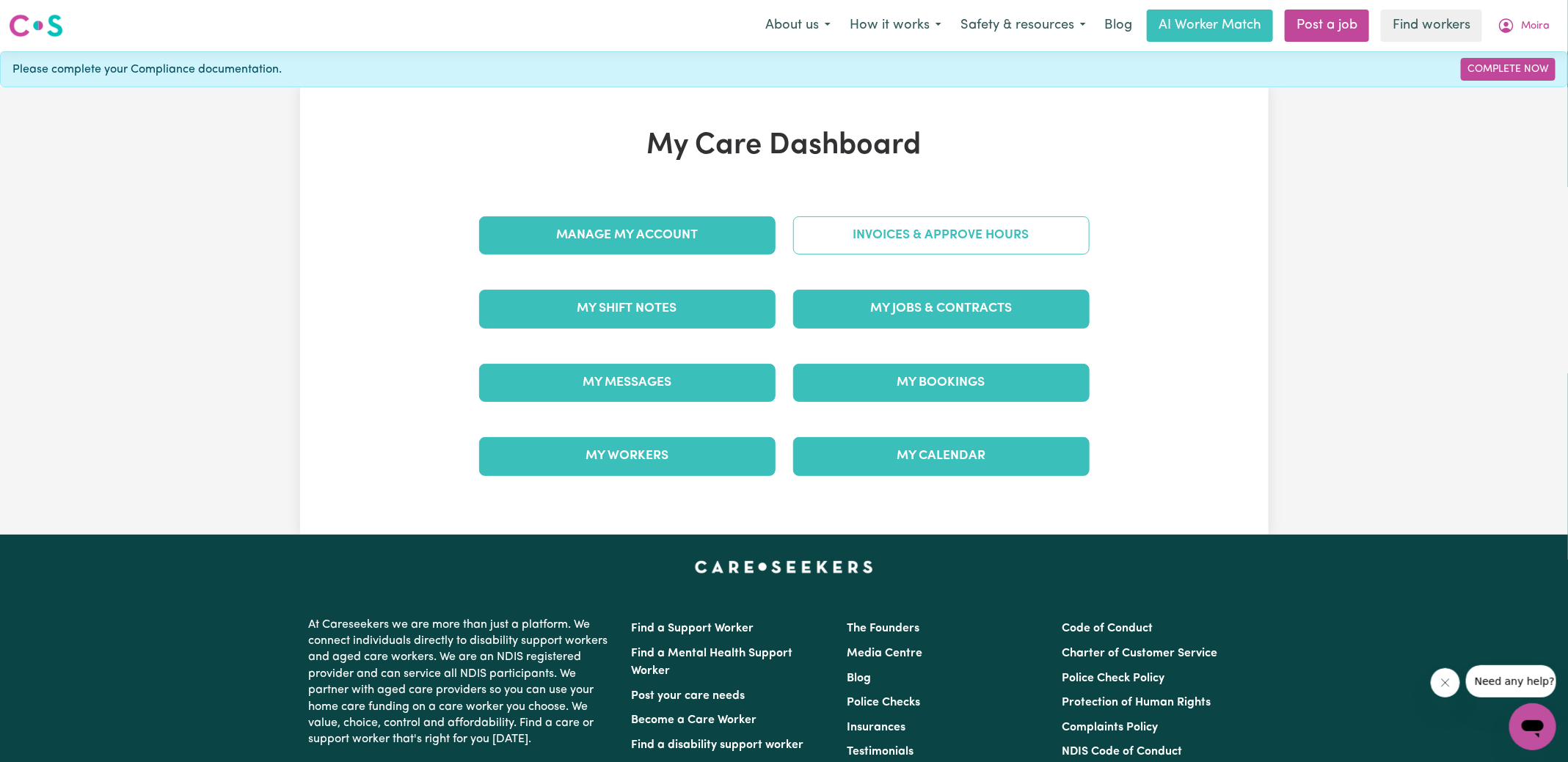
click at [899, 224] on link "Invoices & Approve Hours" at bounding box center [941, 235] width 296 height 38
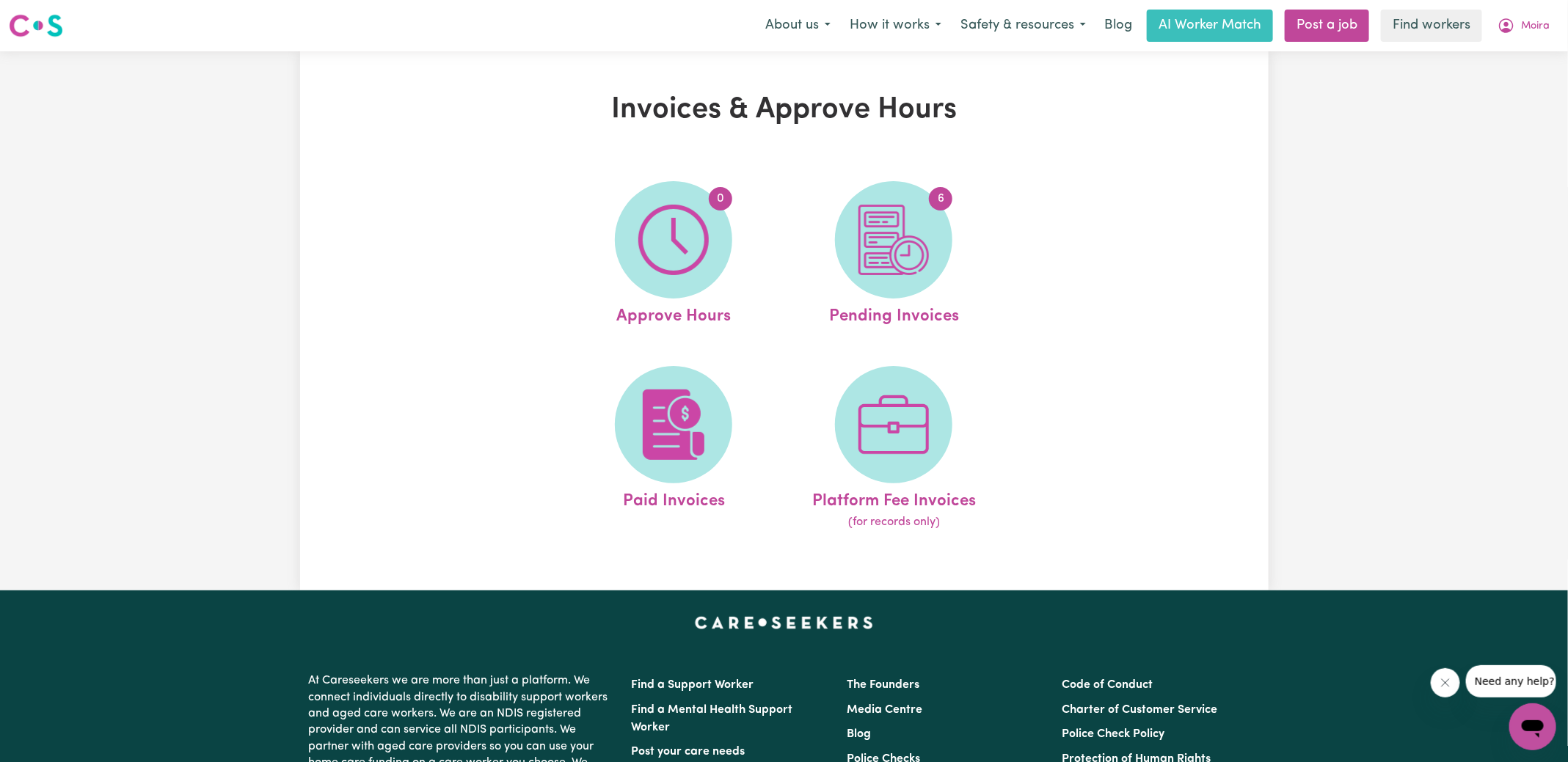
click at [899, 224] on img at bounding box center [893, 239] width 70 height 70
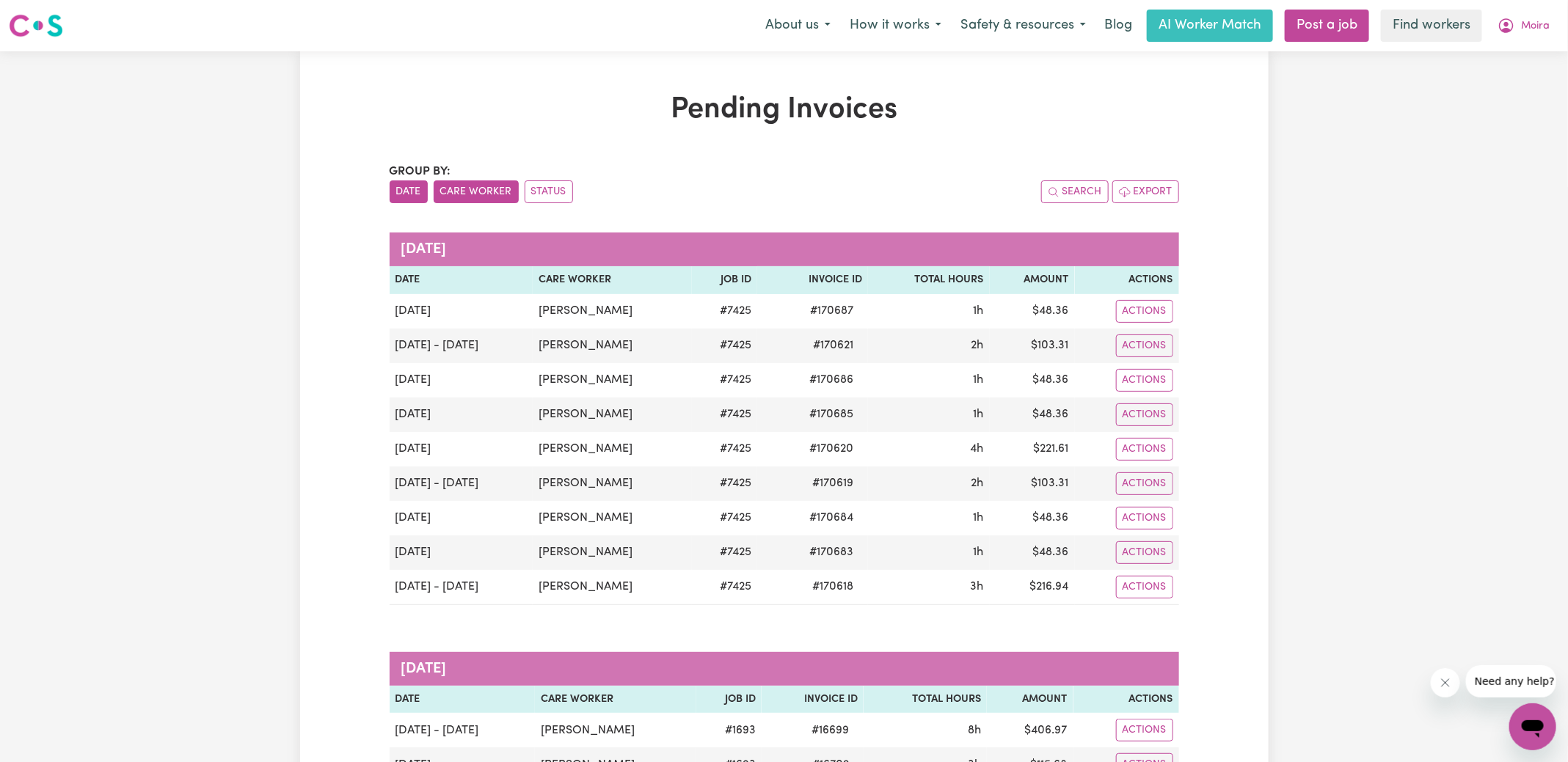
click at [497, 196] on button "Care Worker" at bounding box center [476, 191] width 85 height 23
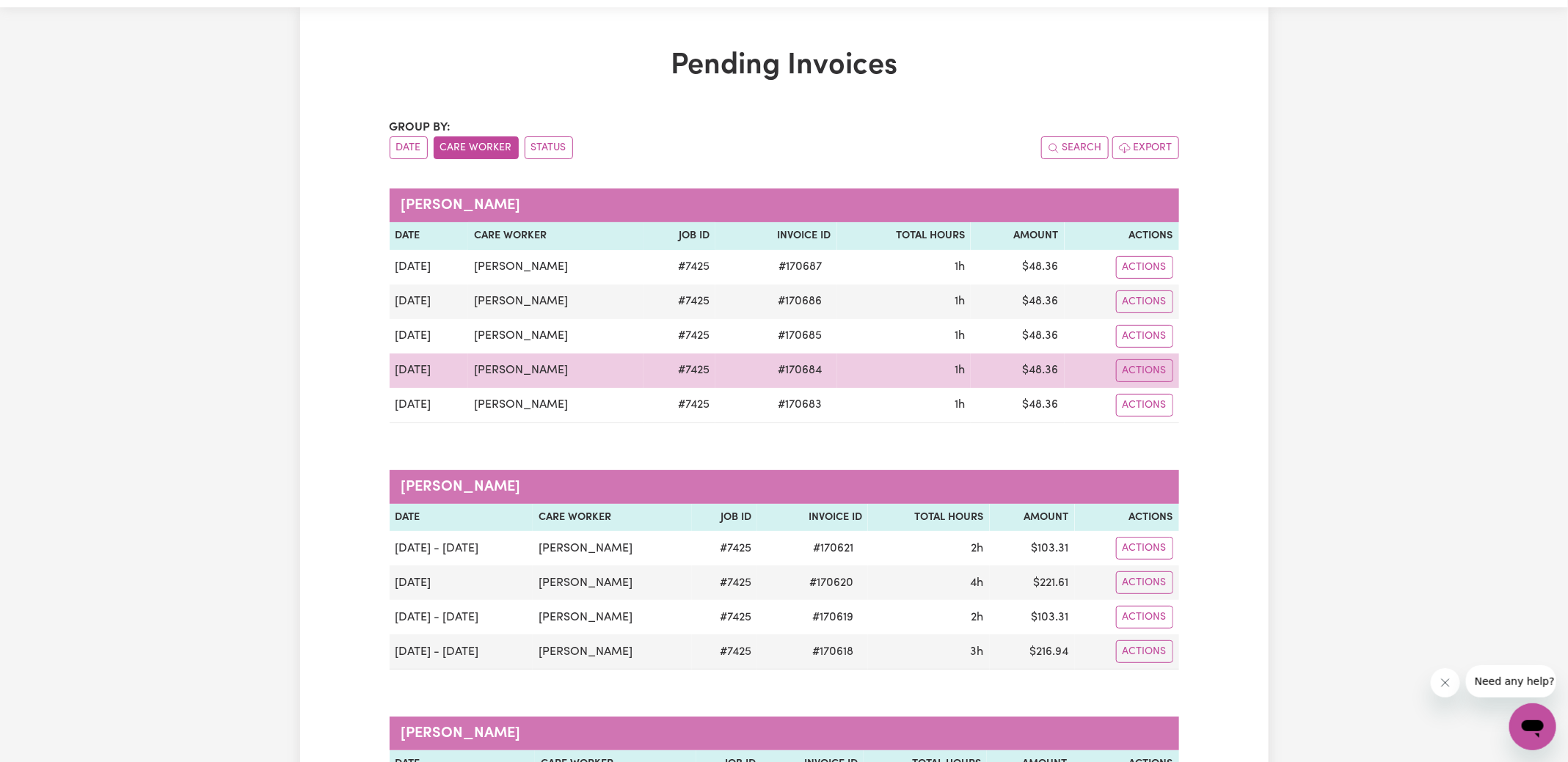
scroll to position [108, 0]
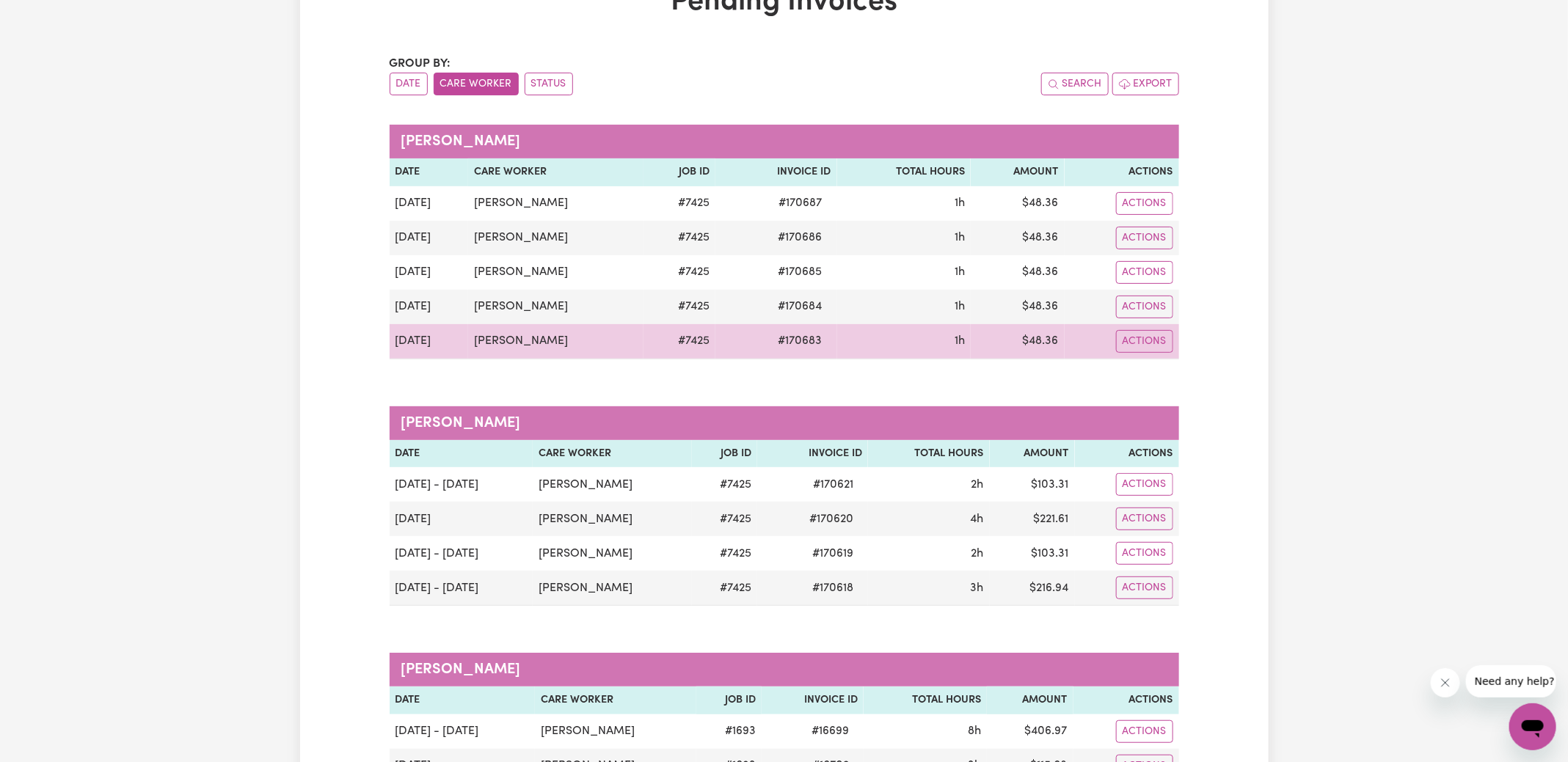
click at [798, 336] on span "# 170683" at bounding box center [800, 342] width 61 height 18
copy span "170683"
click at [1041, 341] on td "$ 48.36" at bounding box center [1017, 342] width 94 height 36
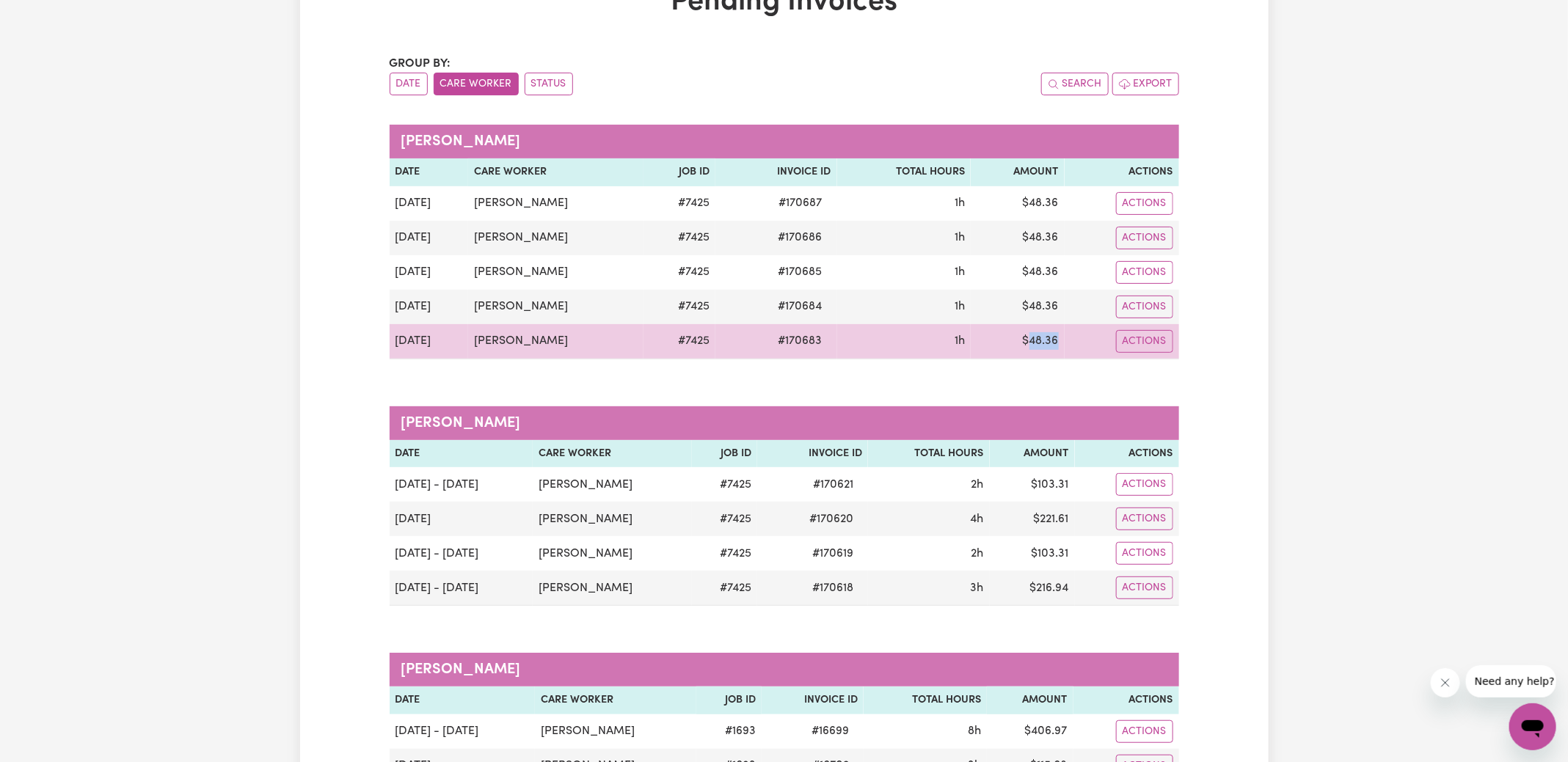
copy td "48.36"
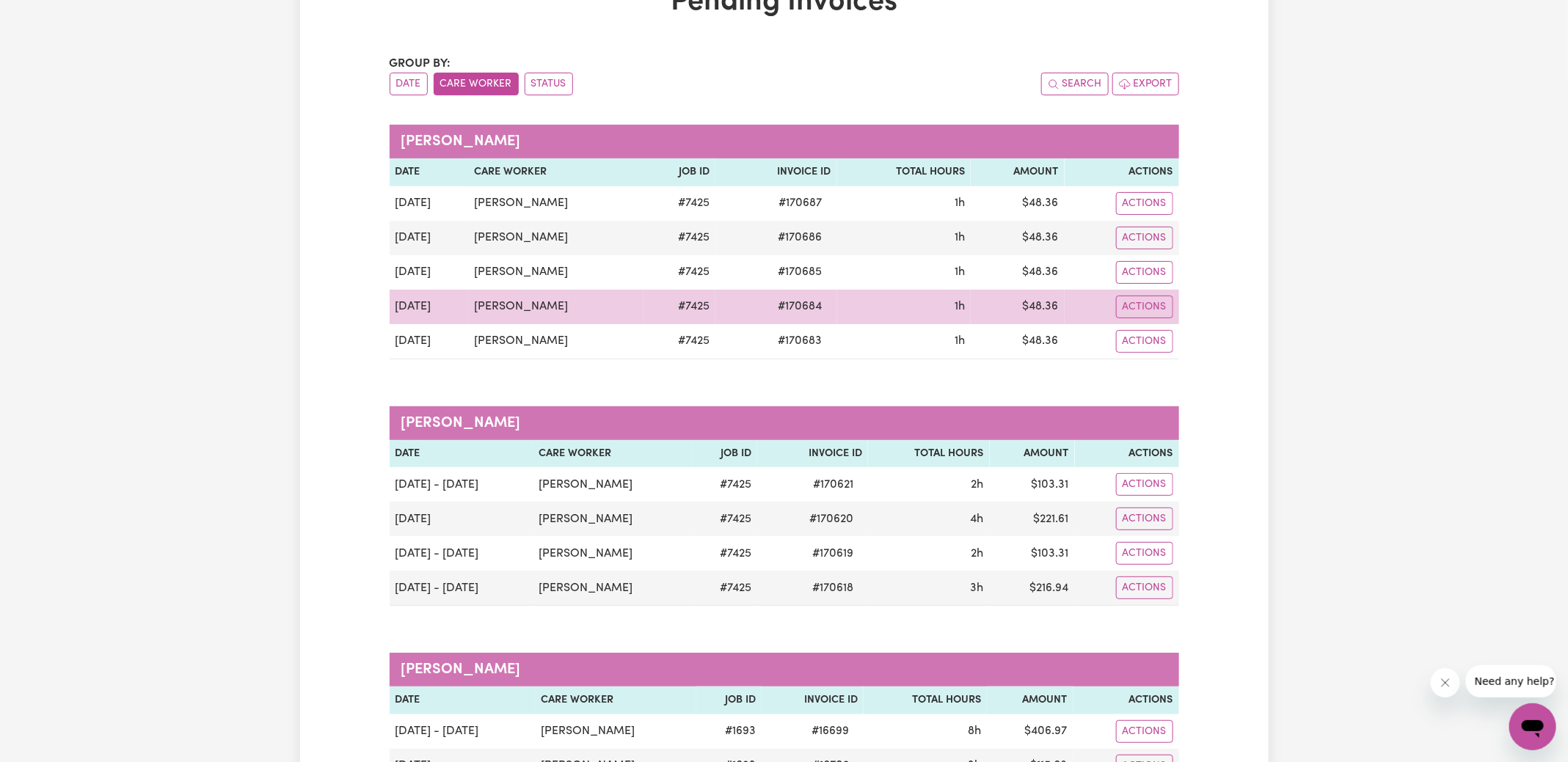
click at [792, 303] on span "# 170684" at bounding box center [800, 307] width 61 height 18
copy span "170684"
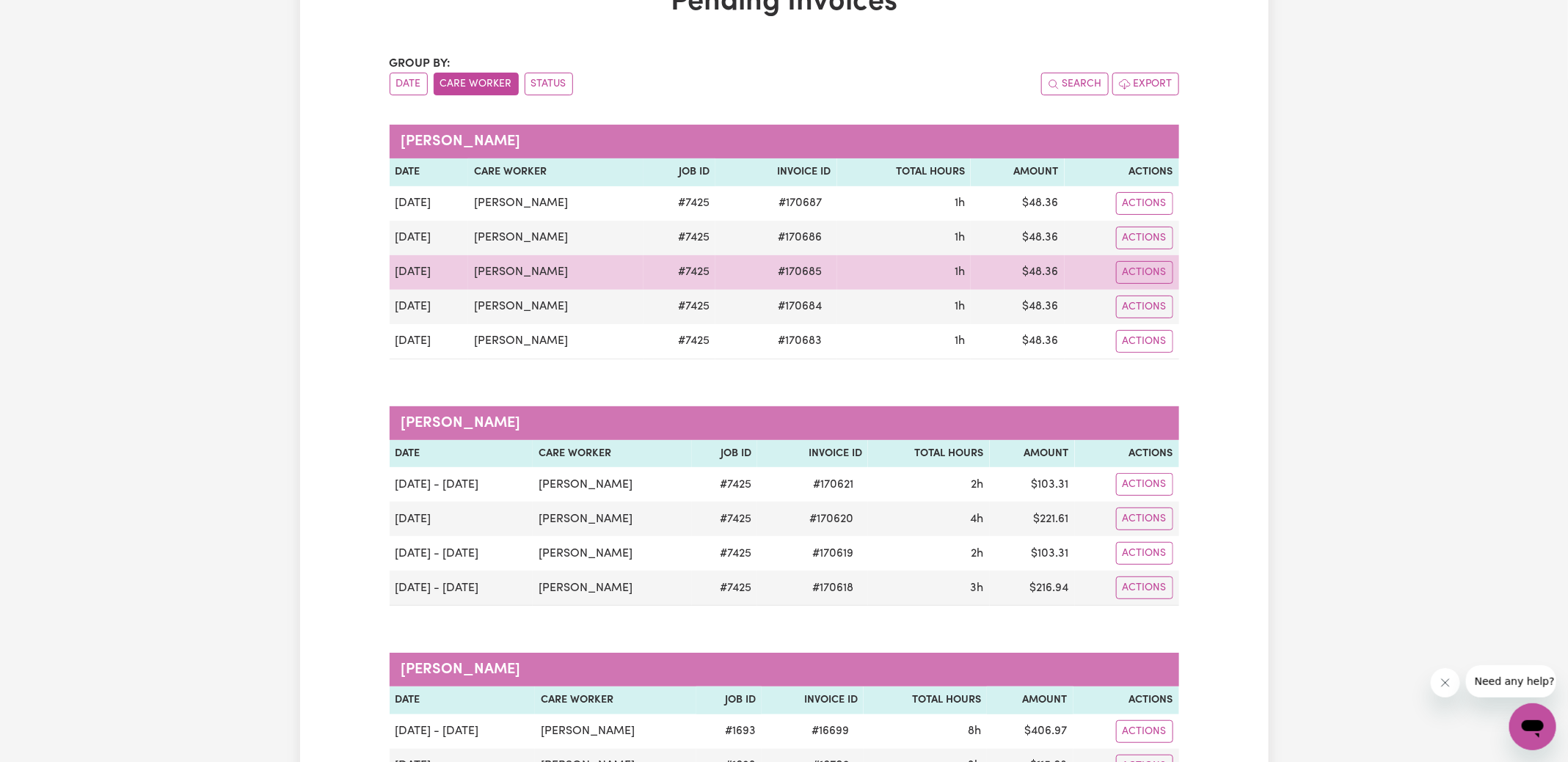
click at [799, 264] on span "# 170685" at bounding box center [800, 272] width 61 height 18
copy span "170685"
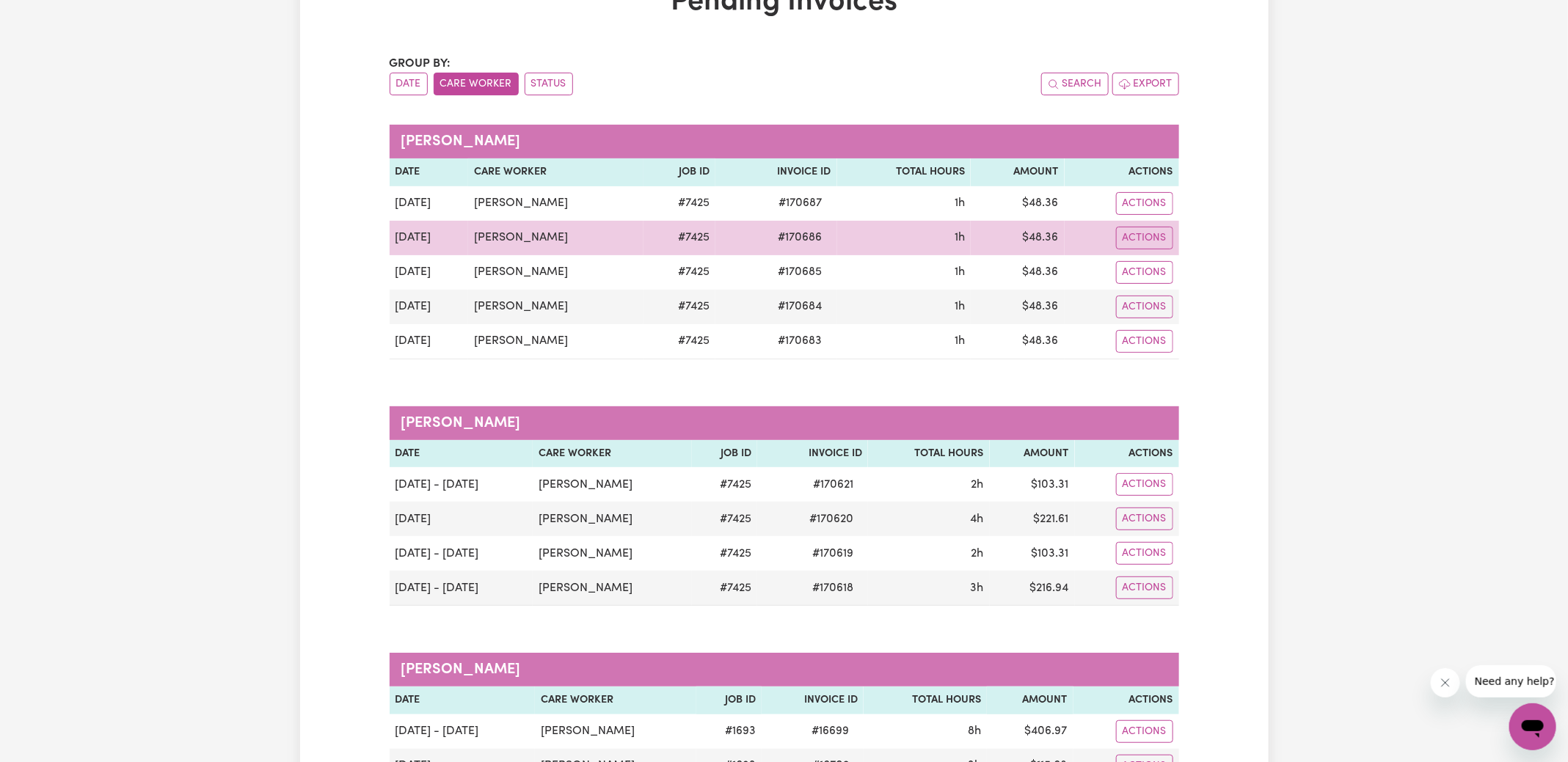
click at [801, 238] on span "# 170686" at bounding box center [800, 238] width 61 height 18
copy span "170686"
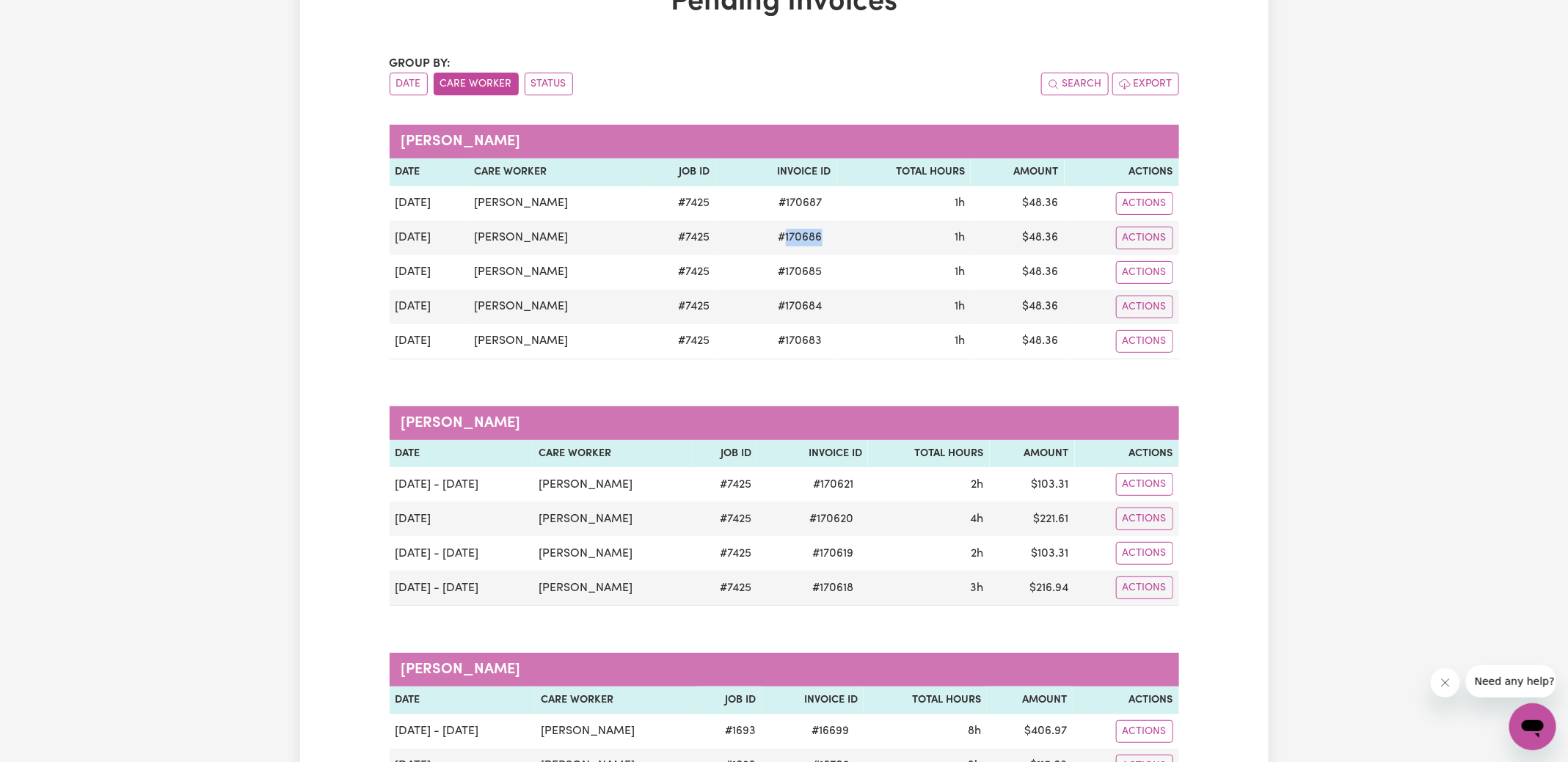
scroll to position [0, 0]
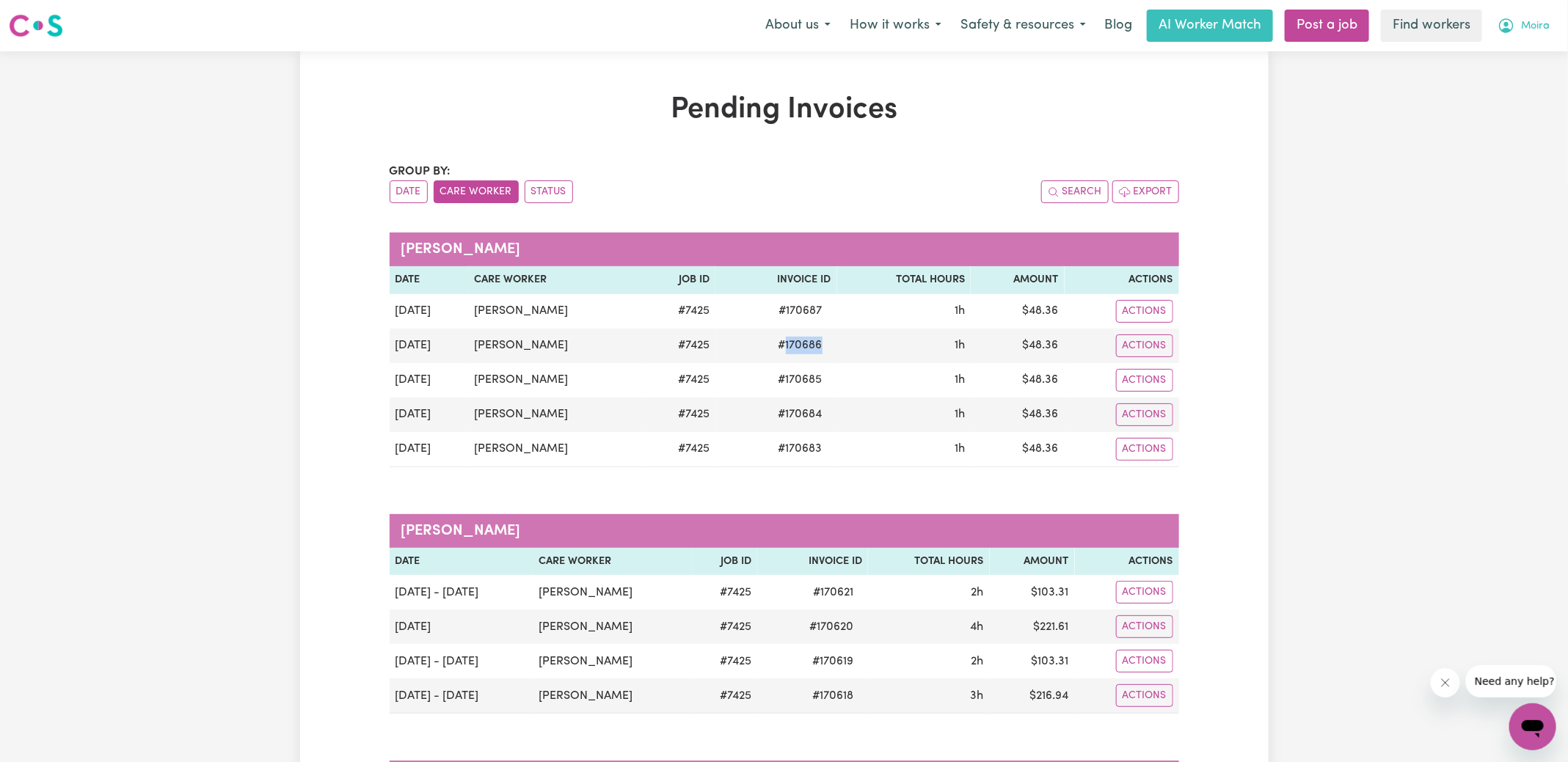
click at [1511, 30] on icon "My Account" at bounding box center [1506, 26] width 15 height 15
click at [1495, 85] on link "Logout" at bounding box center [1500, 84] width 116 height 28
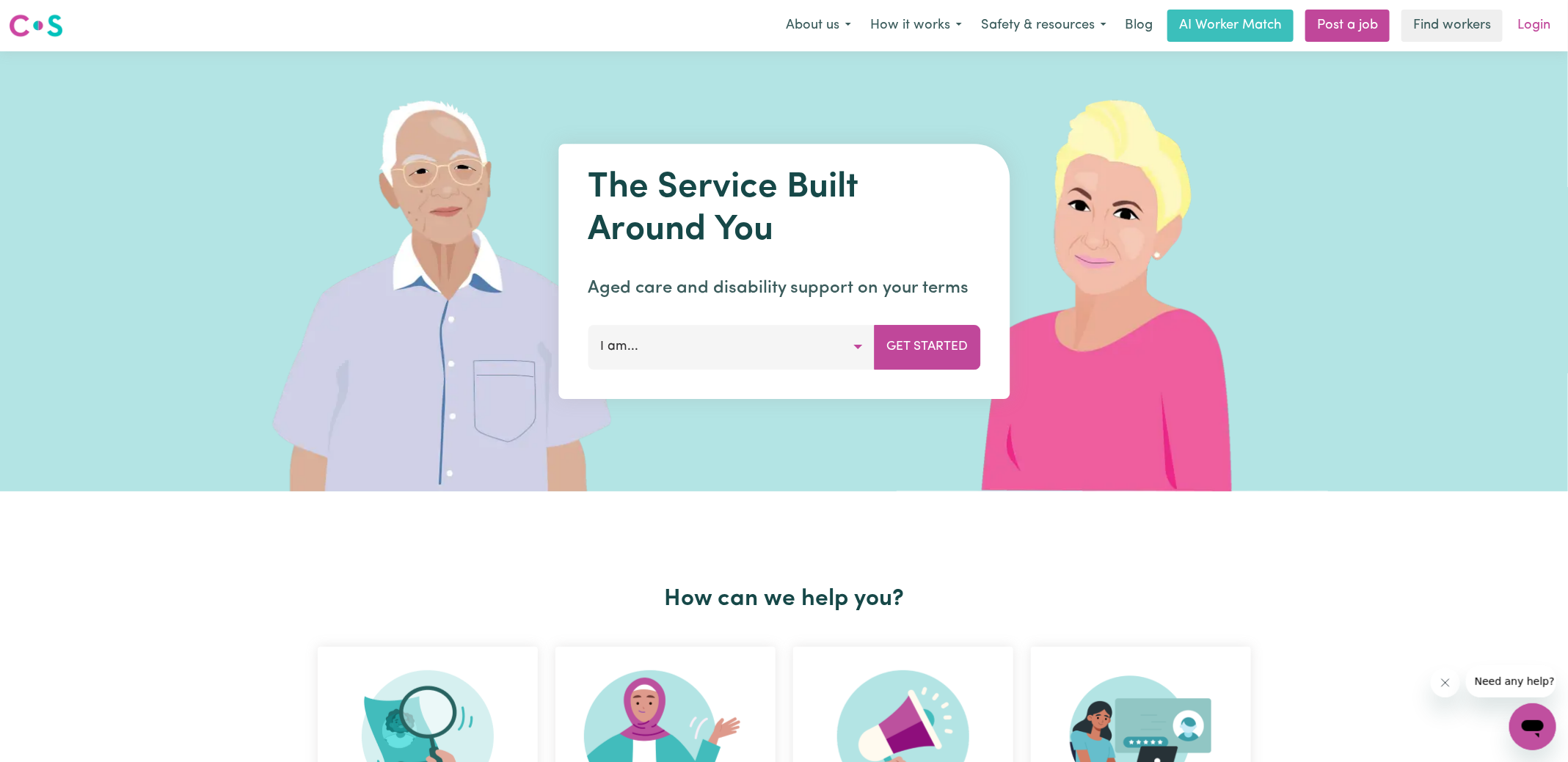
click at [1528, 22] on link "Login" at bounding box center [1533, 26] width 50 height 33
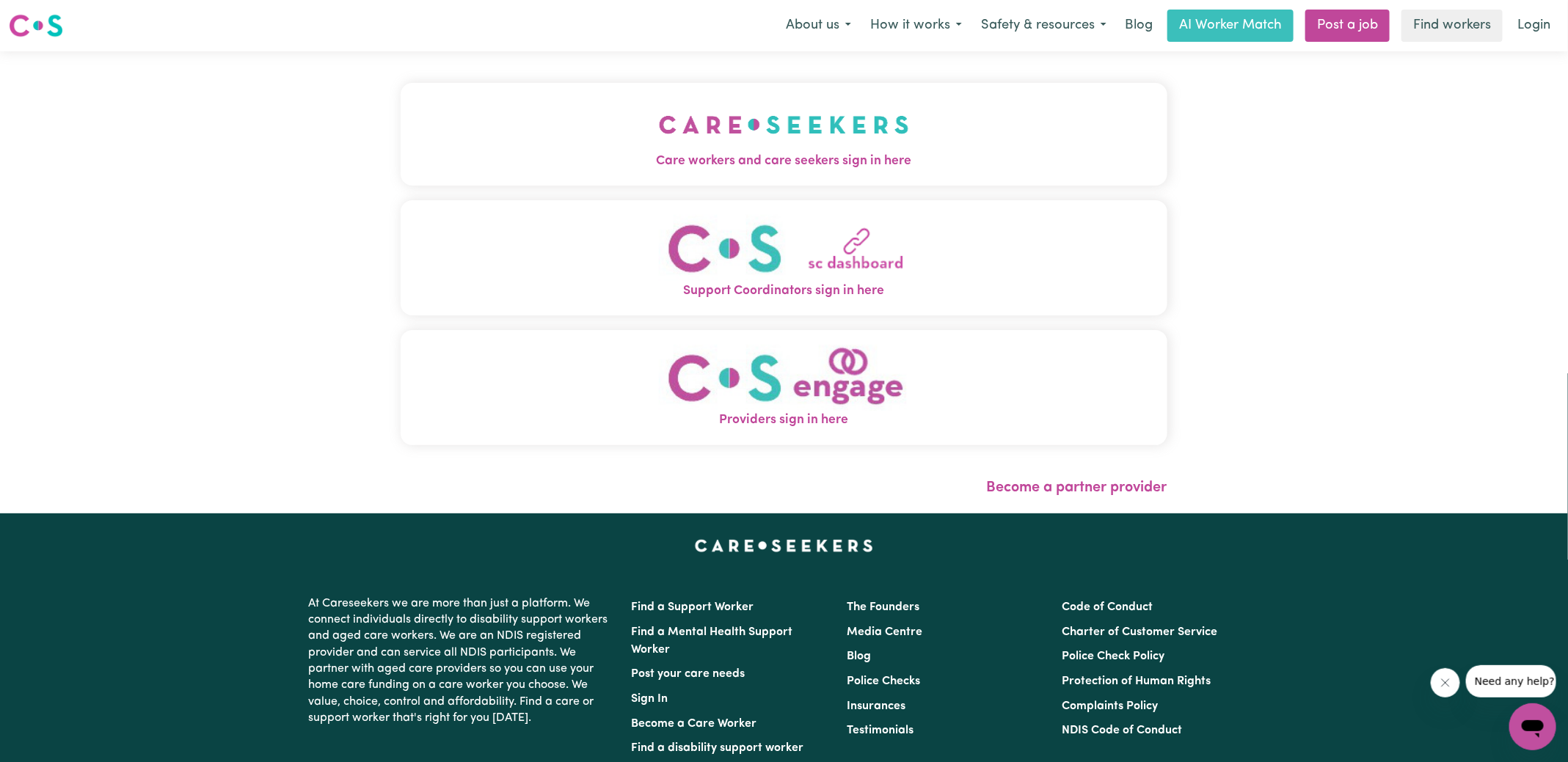
click at [776, 156] on span "Care workers and care seekers sign in here" at bounding box center [784, 161] width 766 height 19
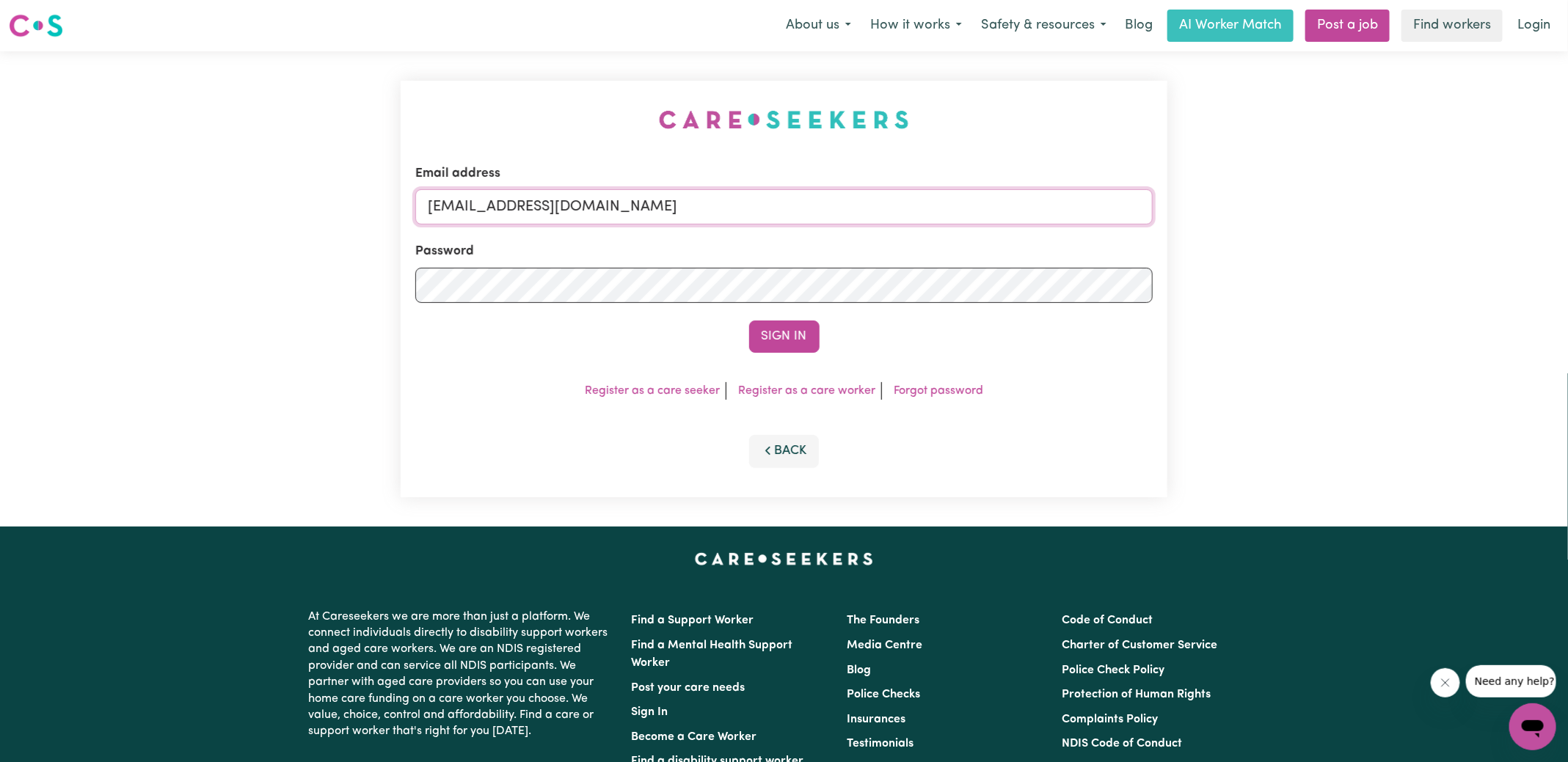
drag, startPoint x: 504, startPoint y: 207, endPoint x: 1024, endPoint y: 238, distance: 520.9
click at [1024, 238] on form "Email address [EMAIL_ADDRESS][DOMAIN_NAME] Password Sign In" at bounding box center [784, 258] width 738 height 189
type input "[EMAIL_ADDRESS][DOMAIN_NAME]"
click at [749, 321] on button "Sign In" at bounding box center [784, 337] width 70 height 33
